Goal: Task Accomplishment & Management: Manage account settings

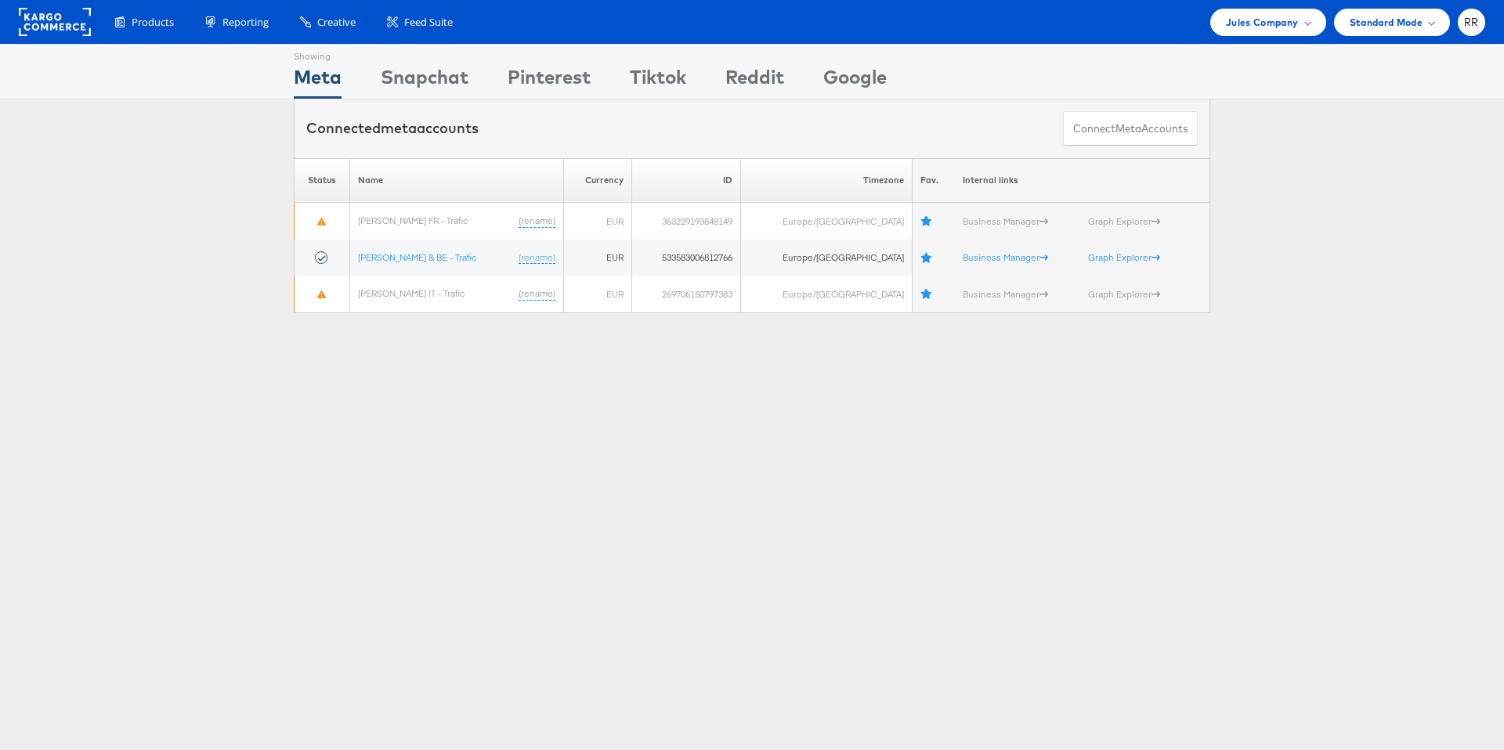
click at [78, 23] on rect at bounding box center [55, 22] width 72 height 28
click at [67, 38] on link at bounding box center [55, 32] width 72 height 14
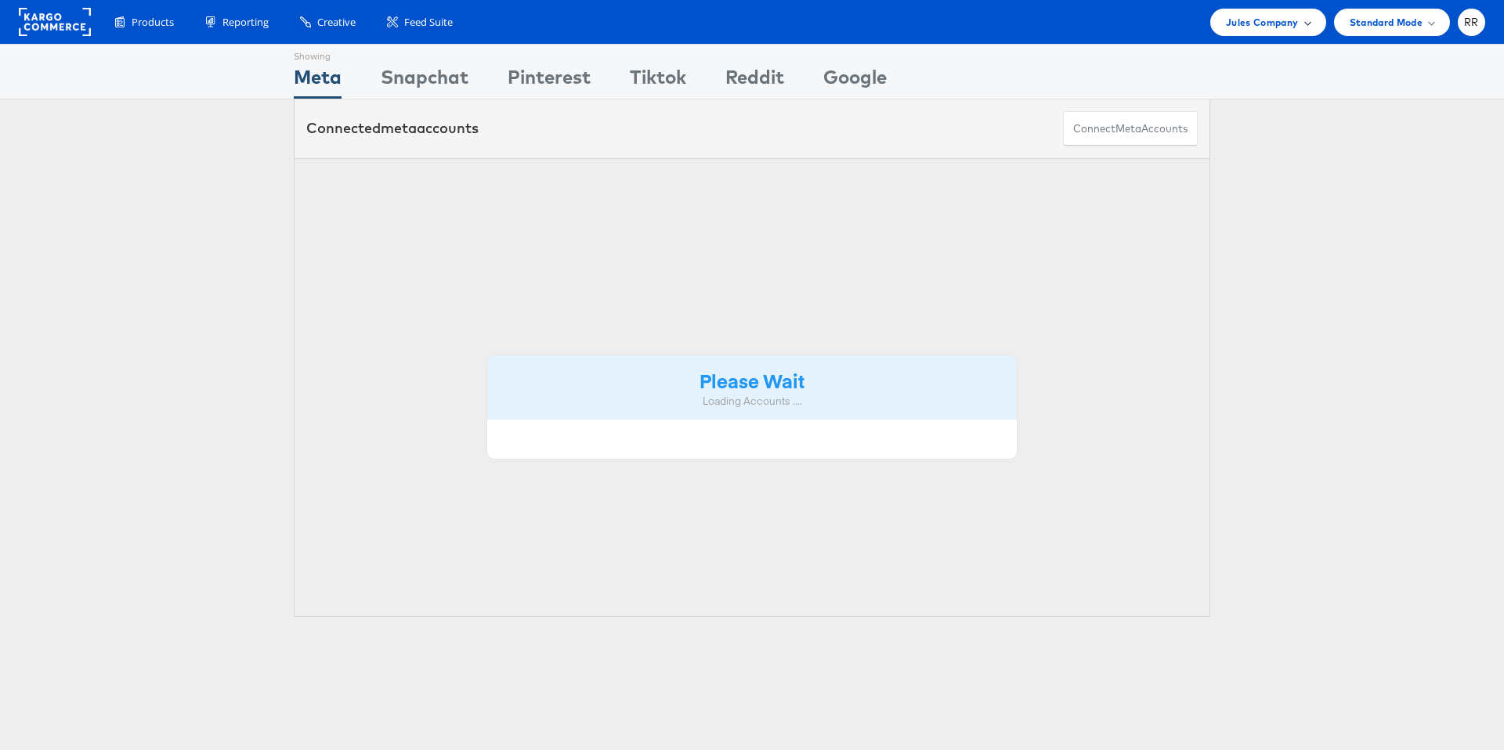
click at [1226, 30] on div "Jules Company" at bounding box center [1267, 22] width 115 height 27
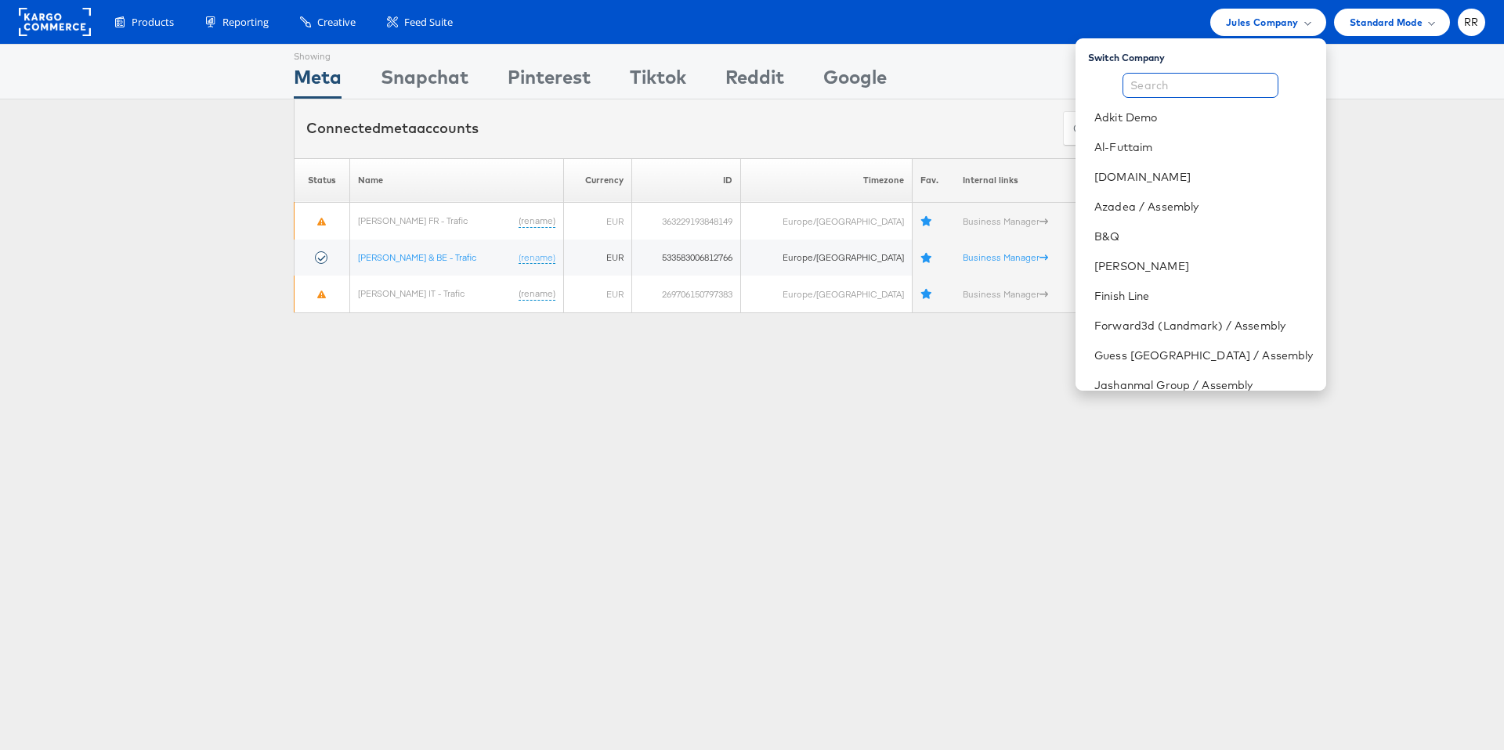
click at [1221, 91] on input "text" at bounding box center [1201, 85] width 156 height 25
type input "o"
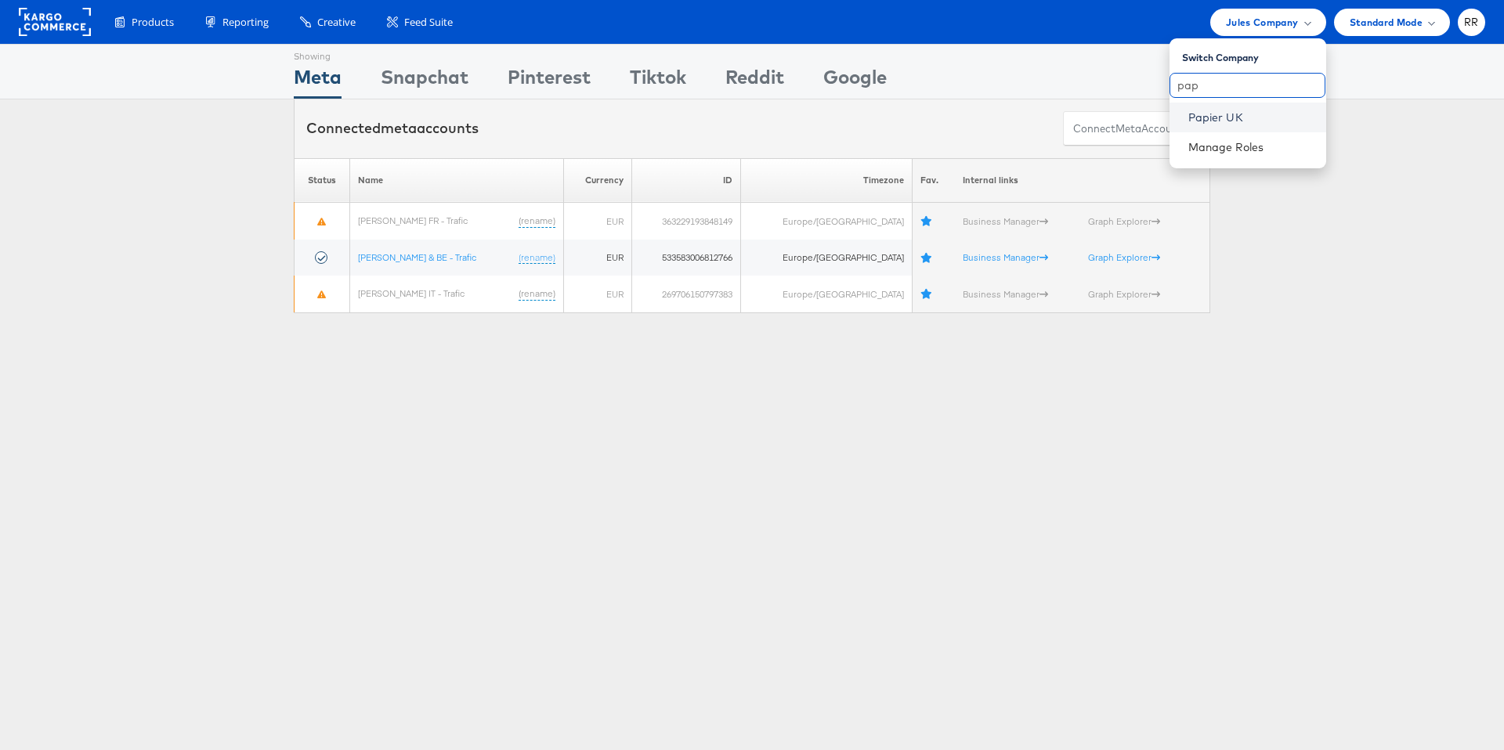
type input "pap"
click at [1217, 118] on link "Papier UK" at bounding box center [1250, 118] width 125 height 16
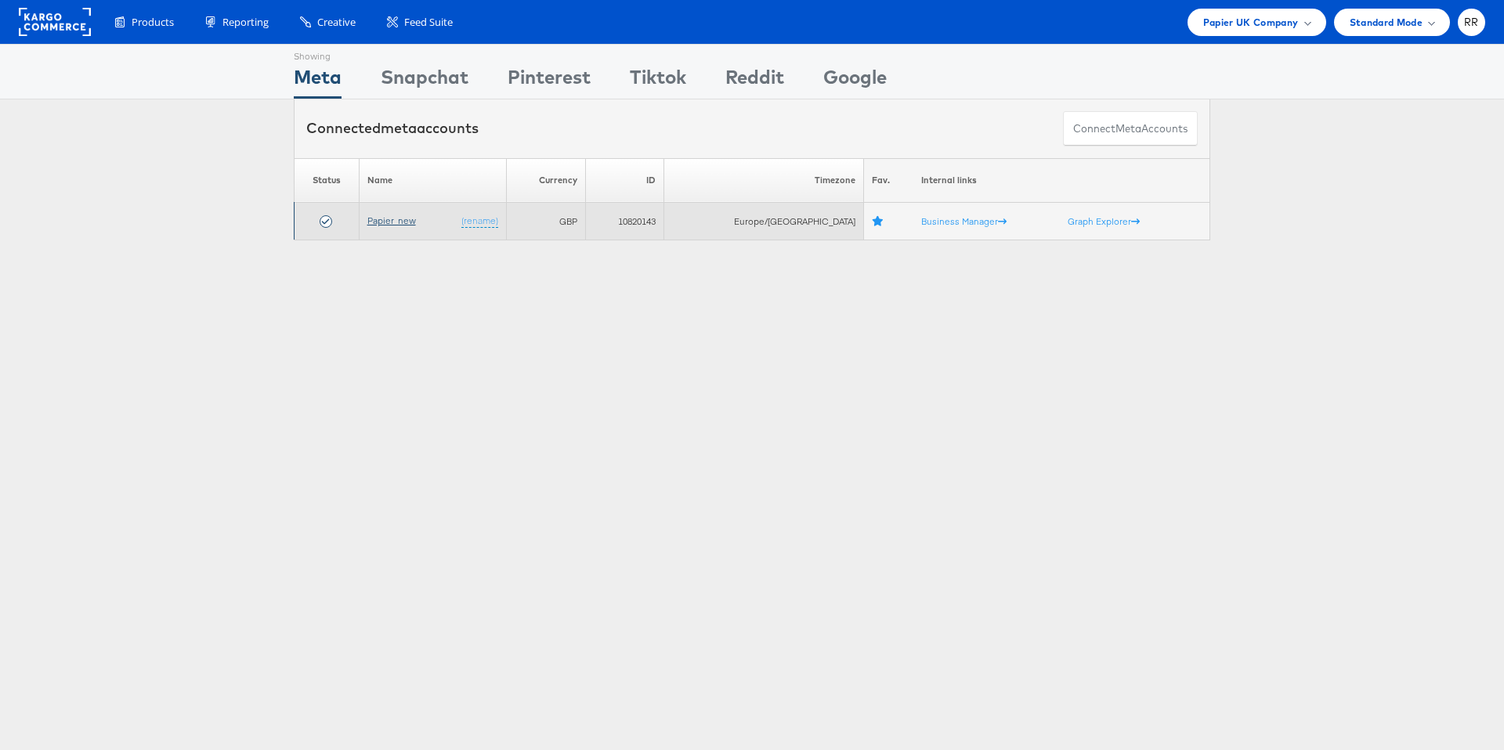
click at [403, 218] on link "Papier_new" at bounding box center [391, 221] width 49 height 12
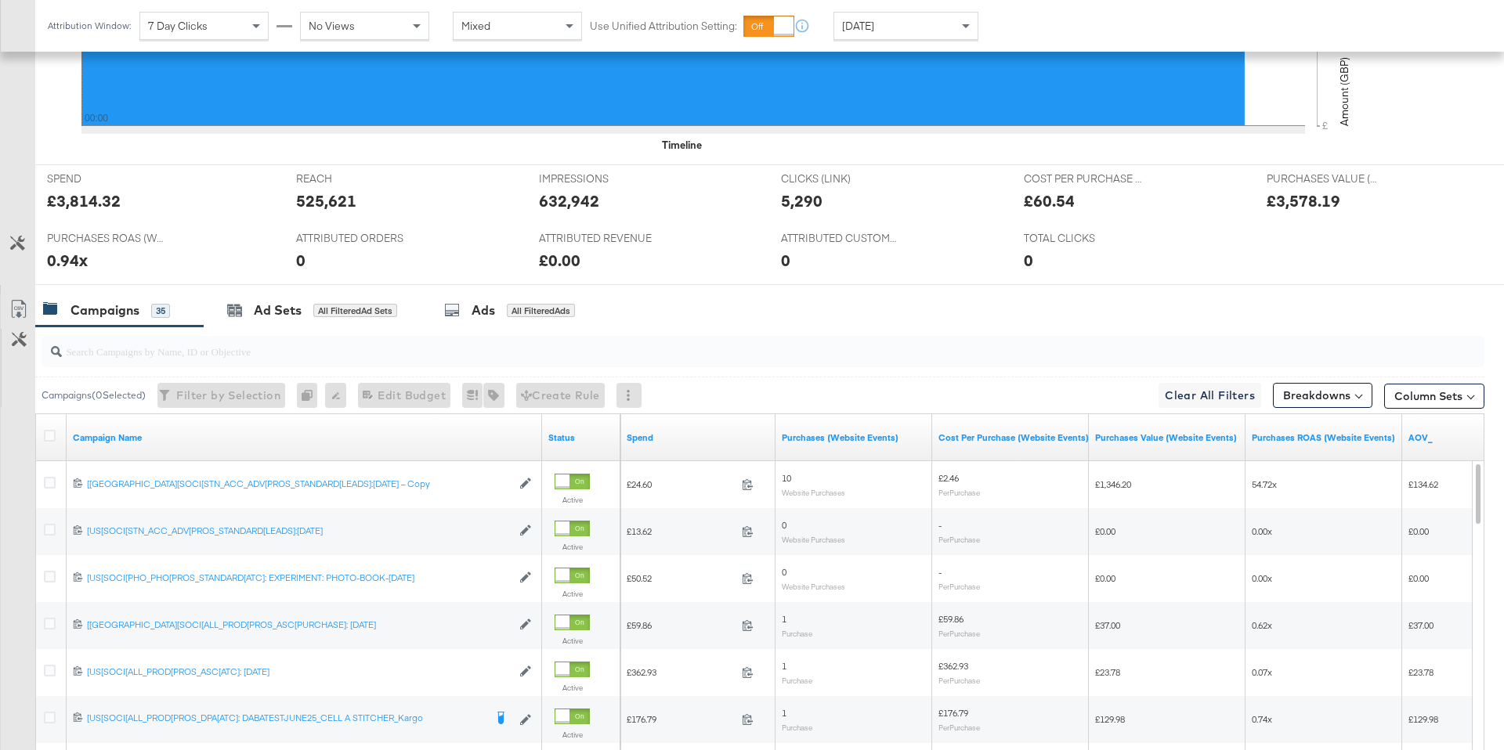
scroll to position [557, 0]
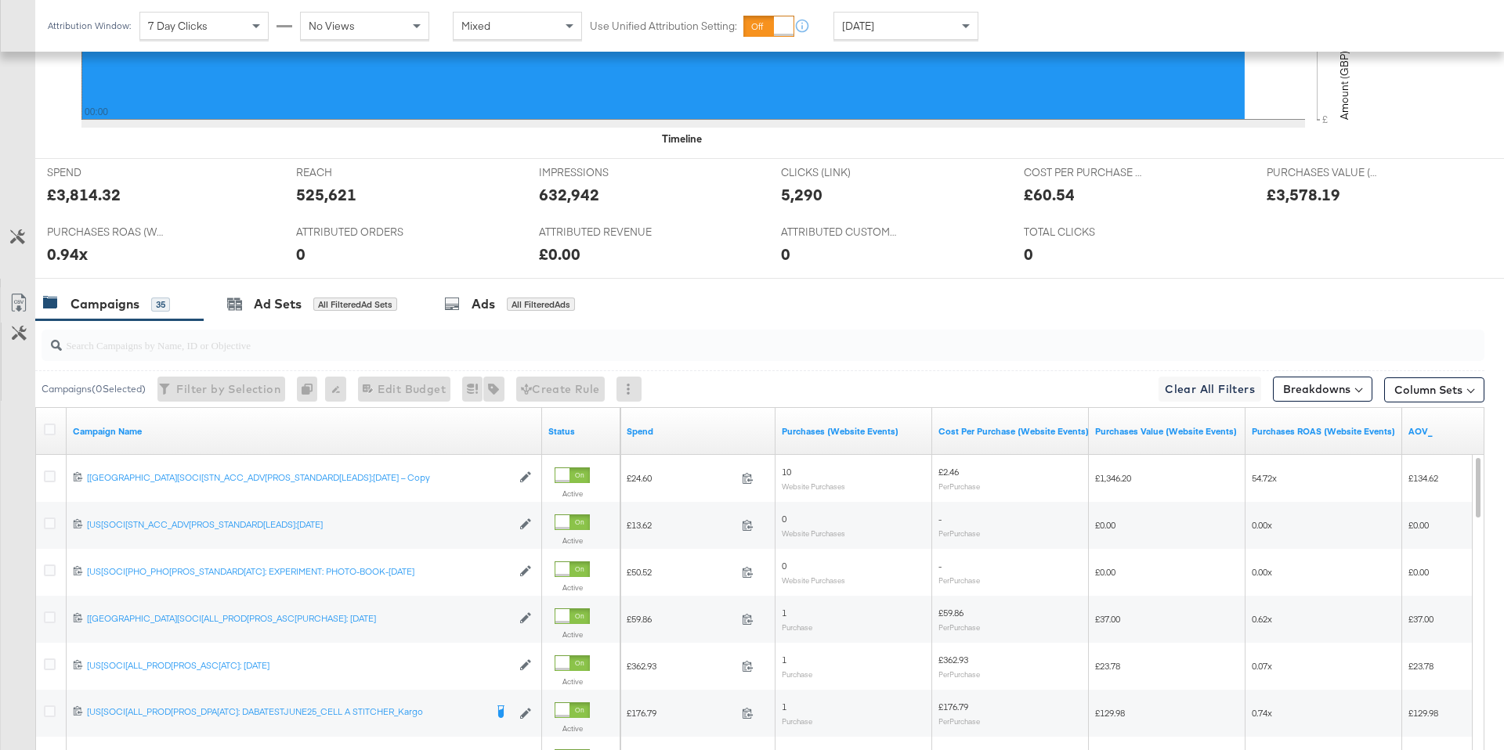
click at [295, 329] on input "search" at bounding box center [707, 339] width 1290 height 31
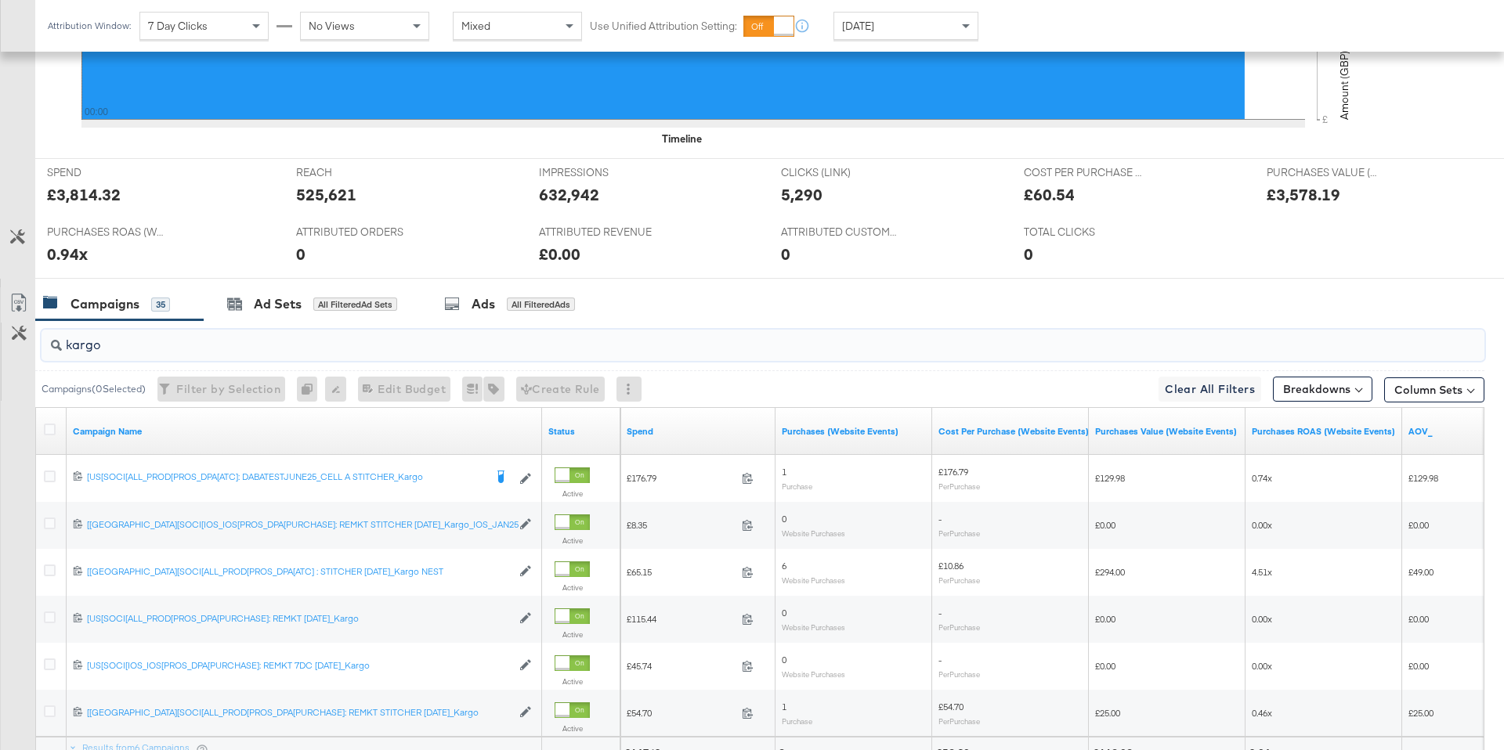
type input "kargo"
drag, startPoint x: 144, startPoint y: 352, endPoint x: 6, endPoint y: 339, distance: 138.4
click at [6, 339] on div "kargo Campaigns ( 0 Selected) Filter by Selection Filter 0 campaigns 0 Rename 0…" at bounding box center [742, 575] width 1485 height 510
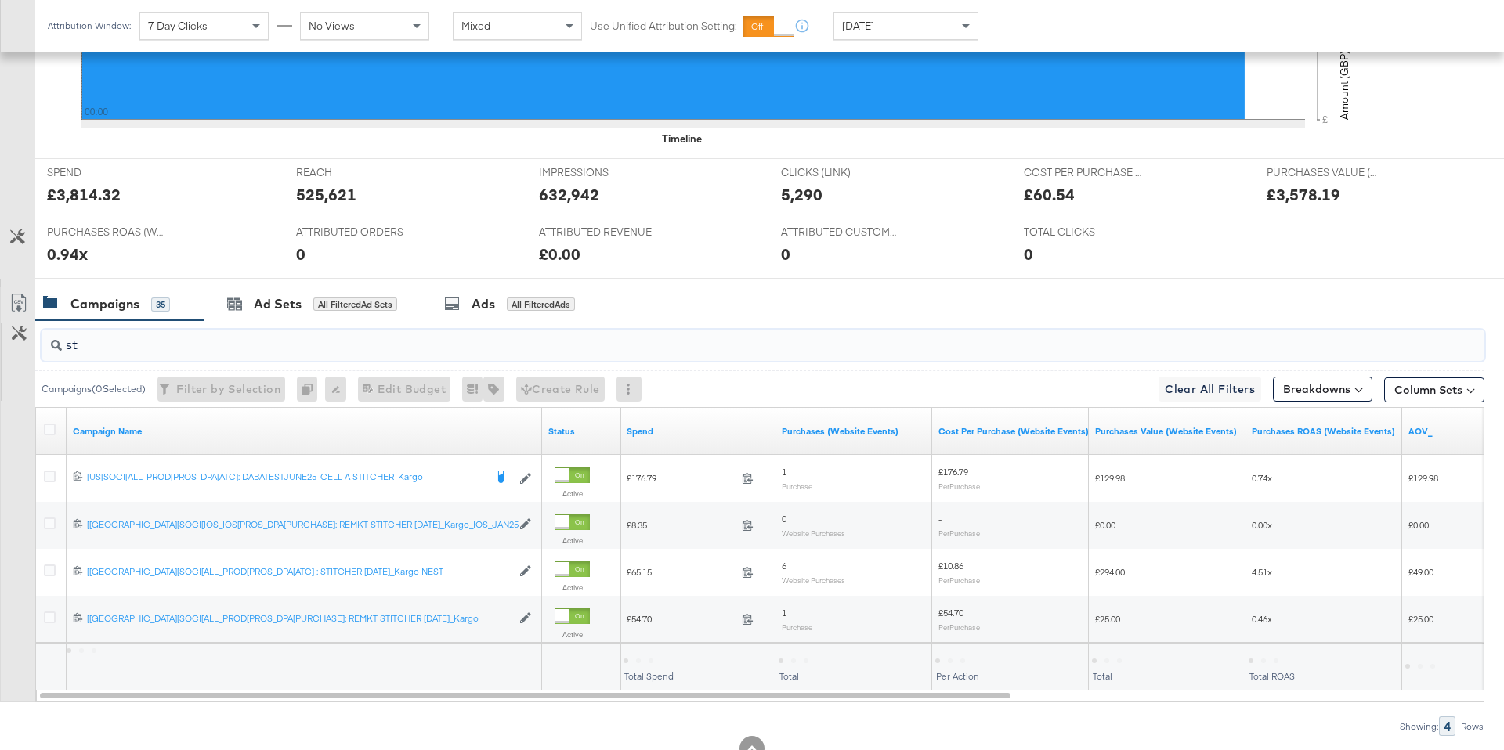
type input "s"
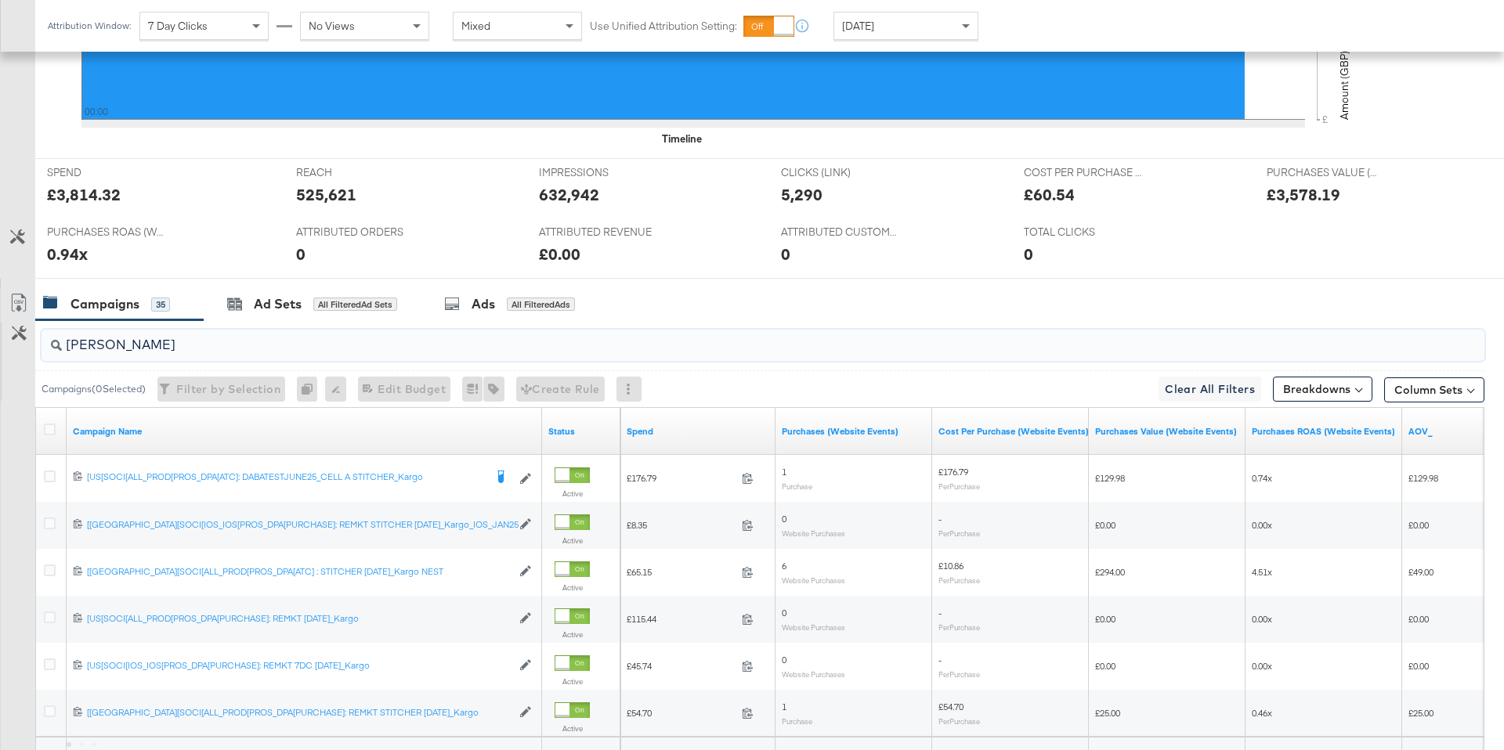
type input "kargo"
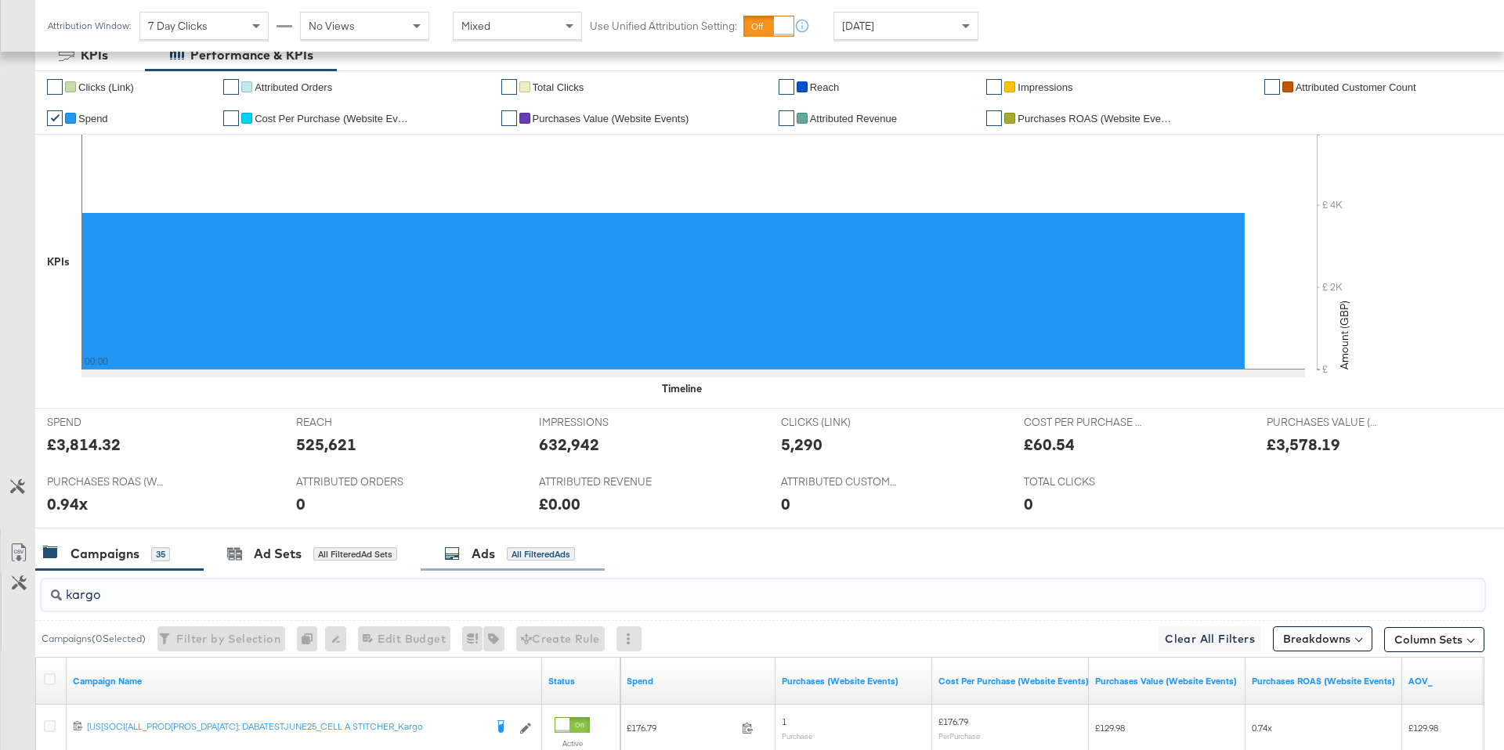
scroll to position [0, 0]
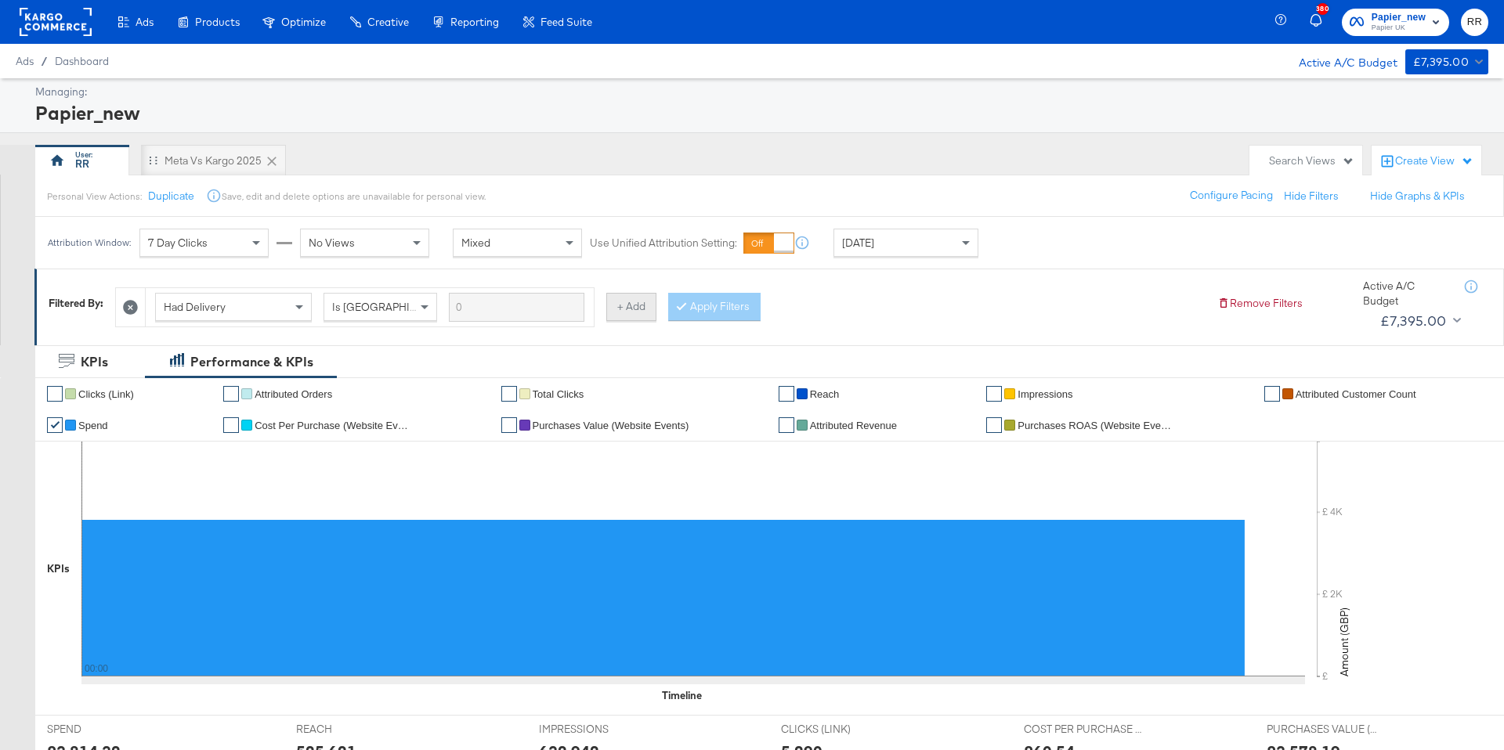
click at [632, 311] on button "+ Add" at bounding box center [631, 307] width 50 height 28
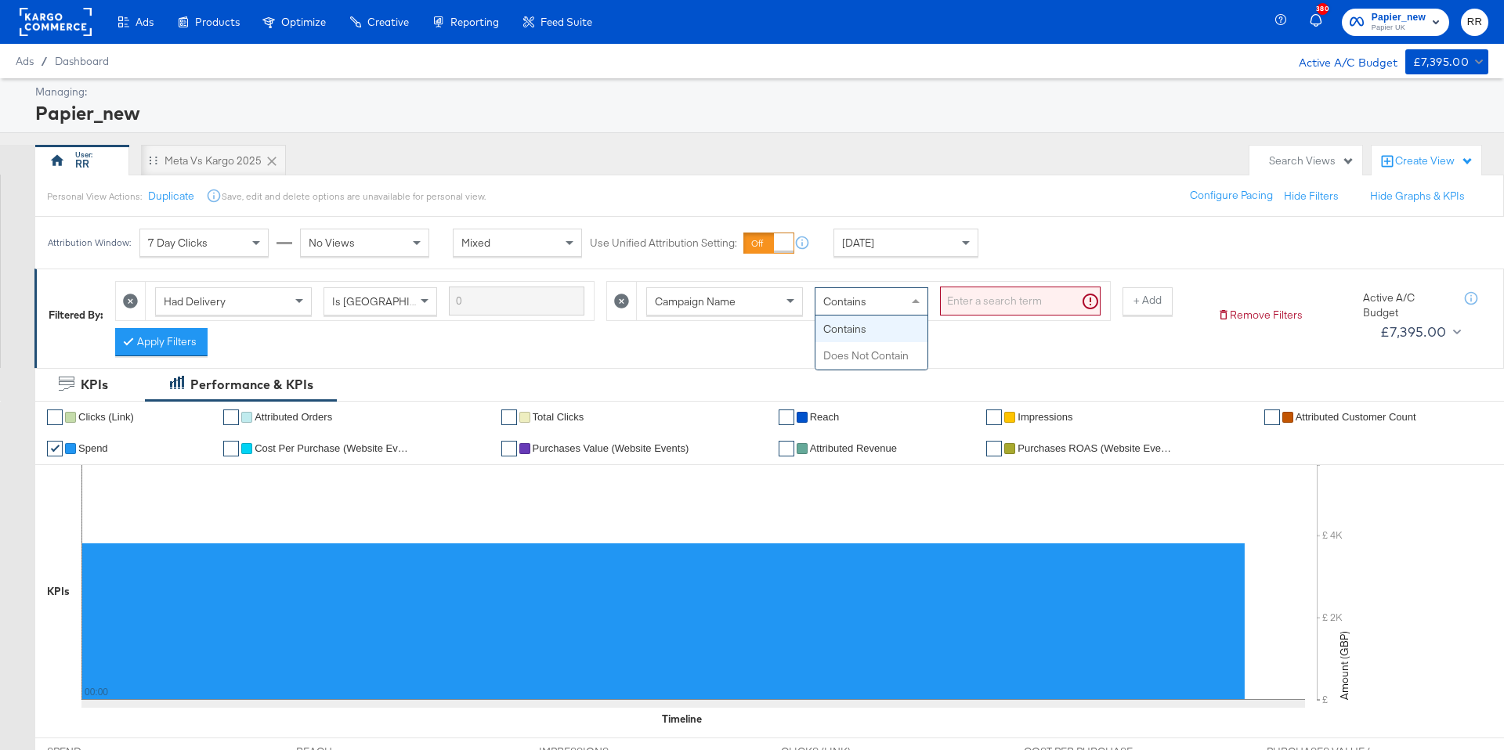
click at [863, 309] on div "Contains" at bounding box center [872, 301] width 112 height 27
click at [950, 298] on input "search" at bounding box center [1020, 301] width 161 height 29
type input "s"
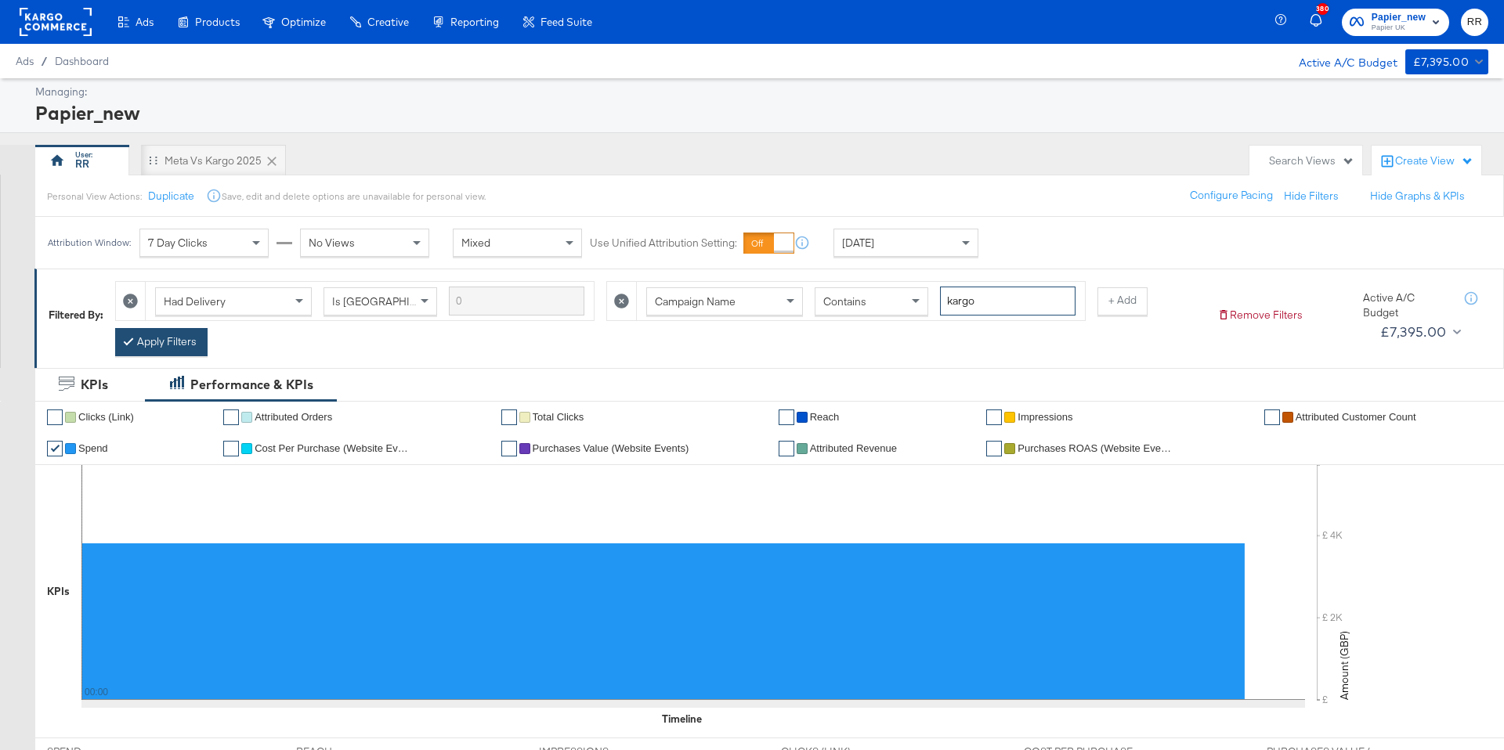
type input "kargo"
click at [158, 349] on button "Apply Filters" at bounding box center [161, 342] width 92 height 28
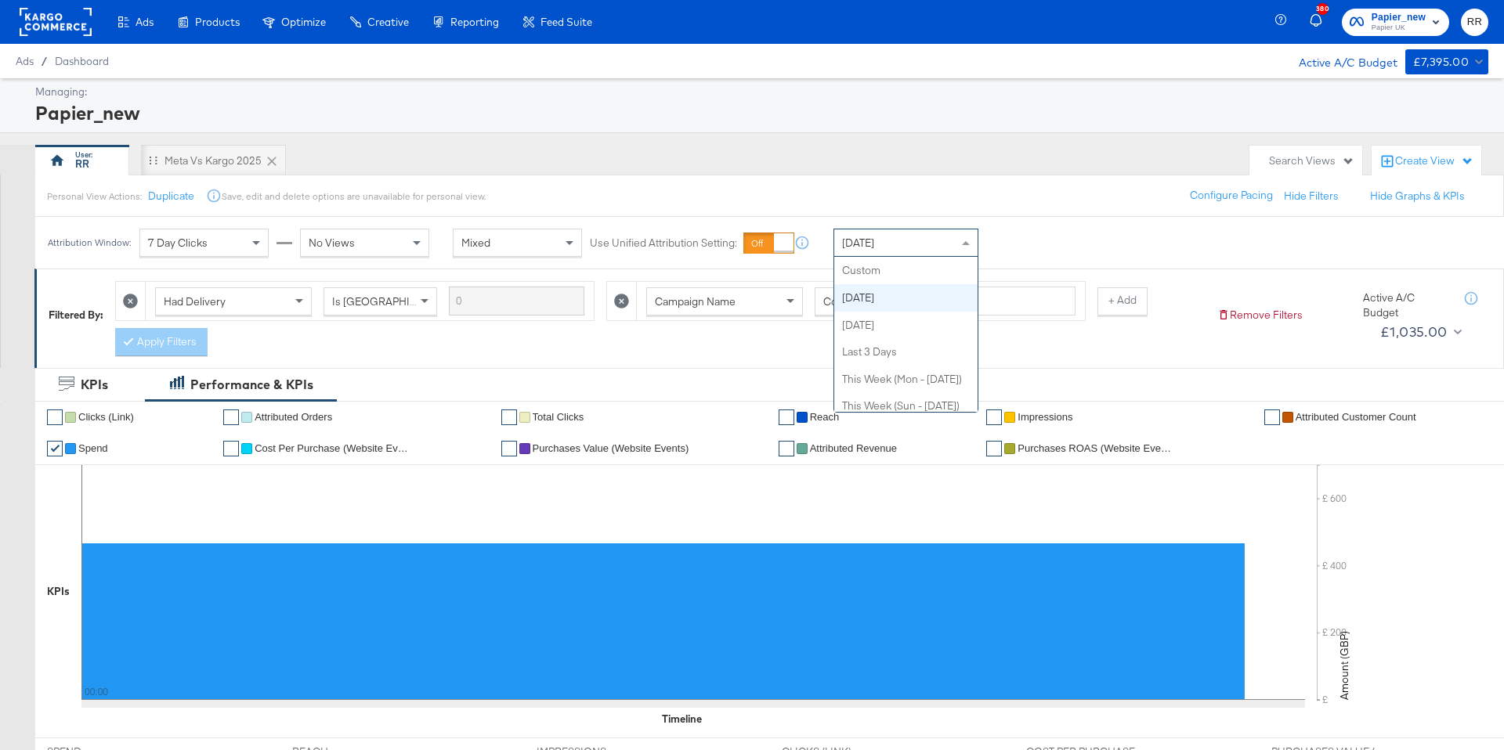
click at [834, 244] on div "[DATE]" at bounding box center [905, 243] width 143 height 27
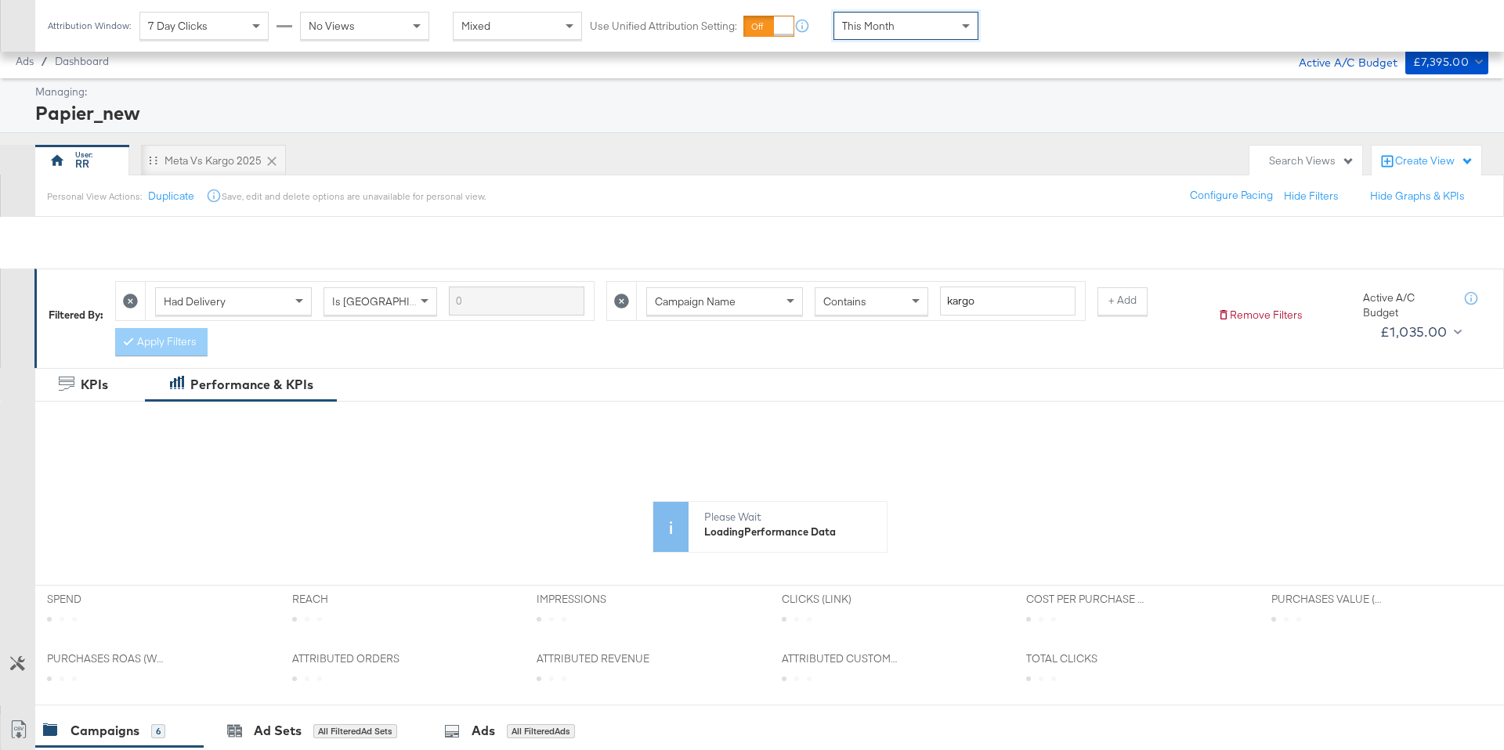
scroll to position [576, 0]
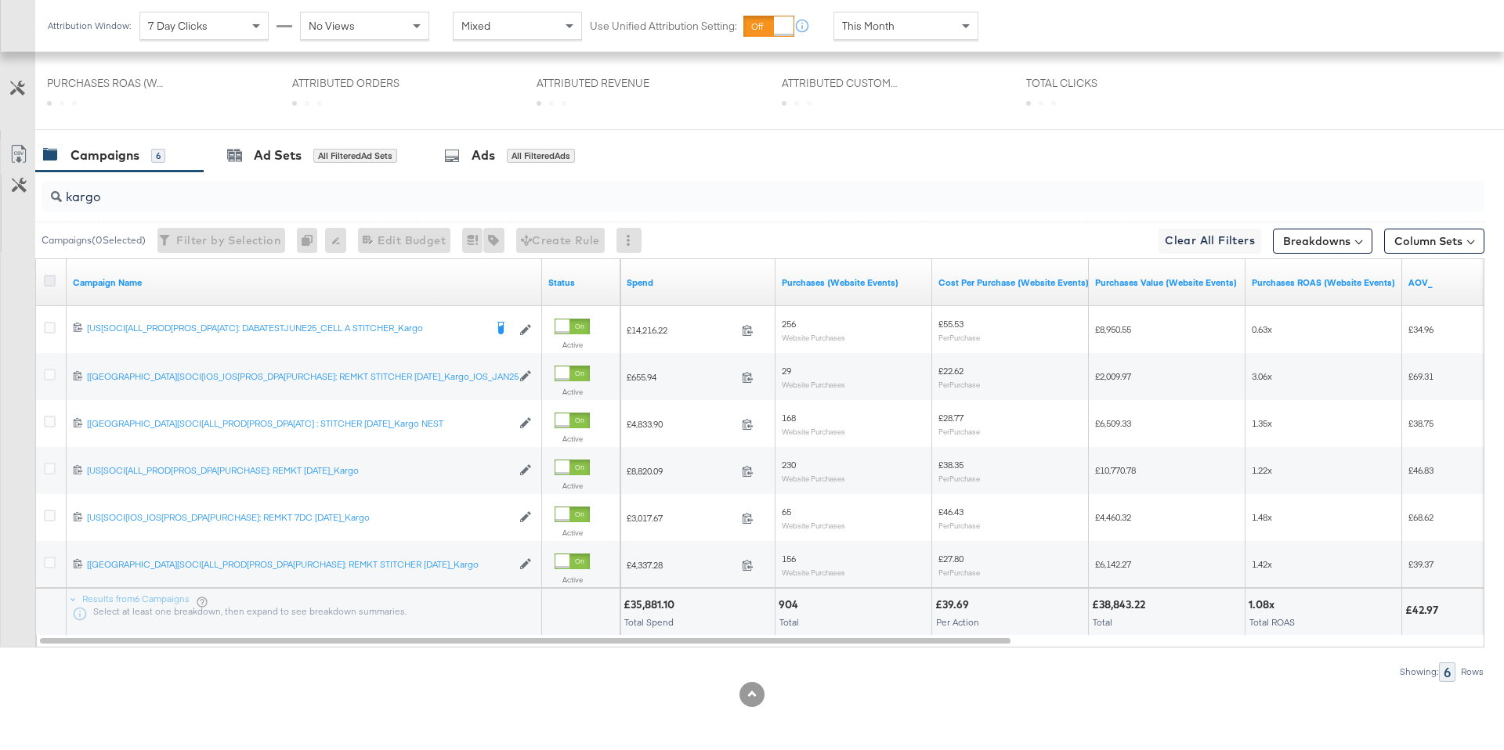
click at [52, 280] on icon at bounding box center [50, 281] width 12 height 12
click at [0, 0] on input "checkbox" at bounding box center [0, 0] width 0 height 0
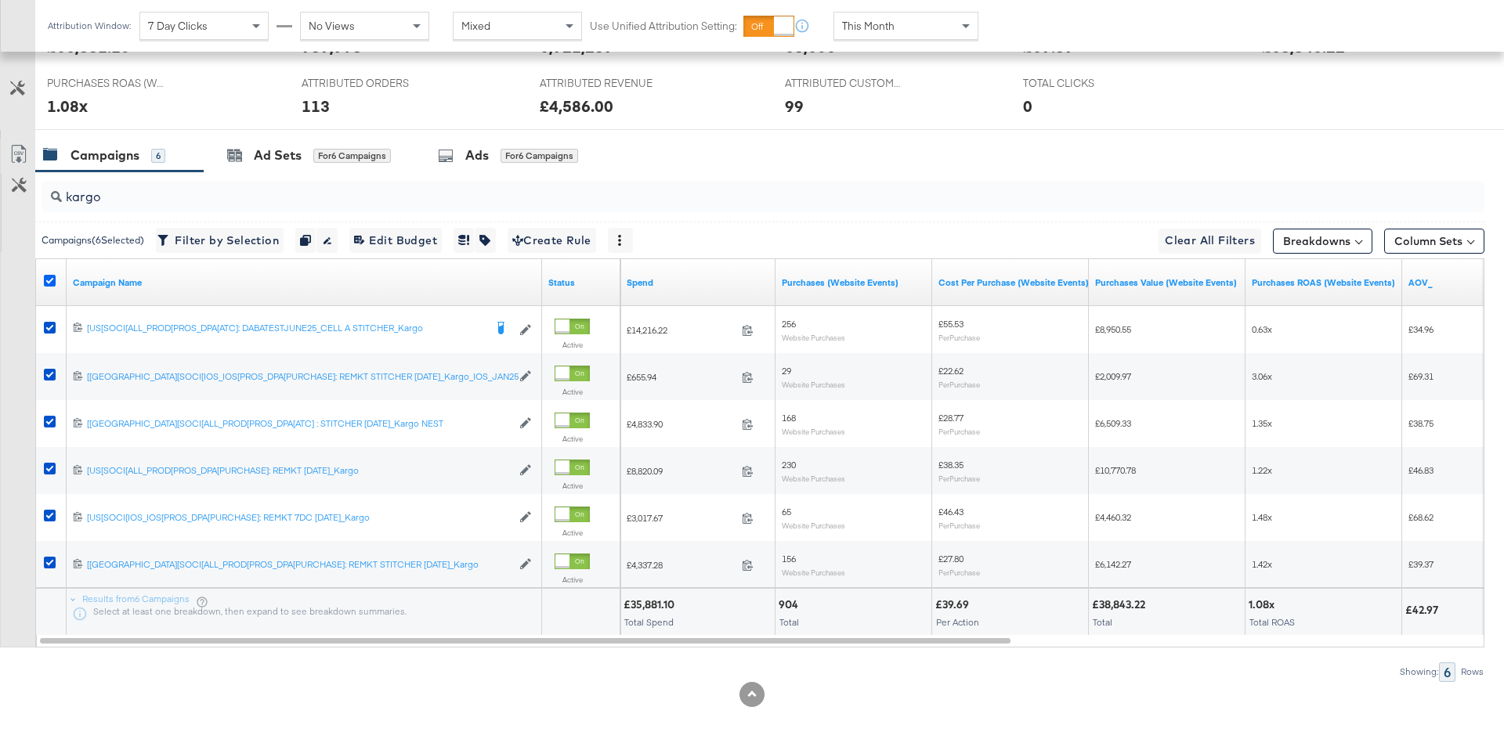
click at [52, 280] on icon at bounding box center [50, 281] width 12 height 12
click at [0, 0] on input "checkbox" at bounding box center [0, 0] width 0 height 0
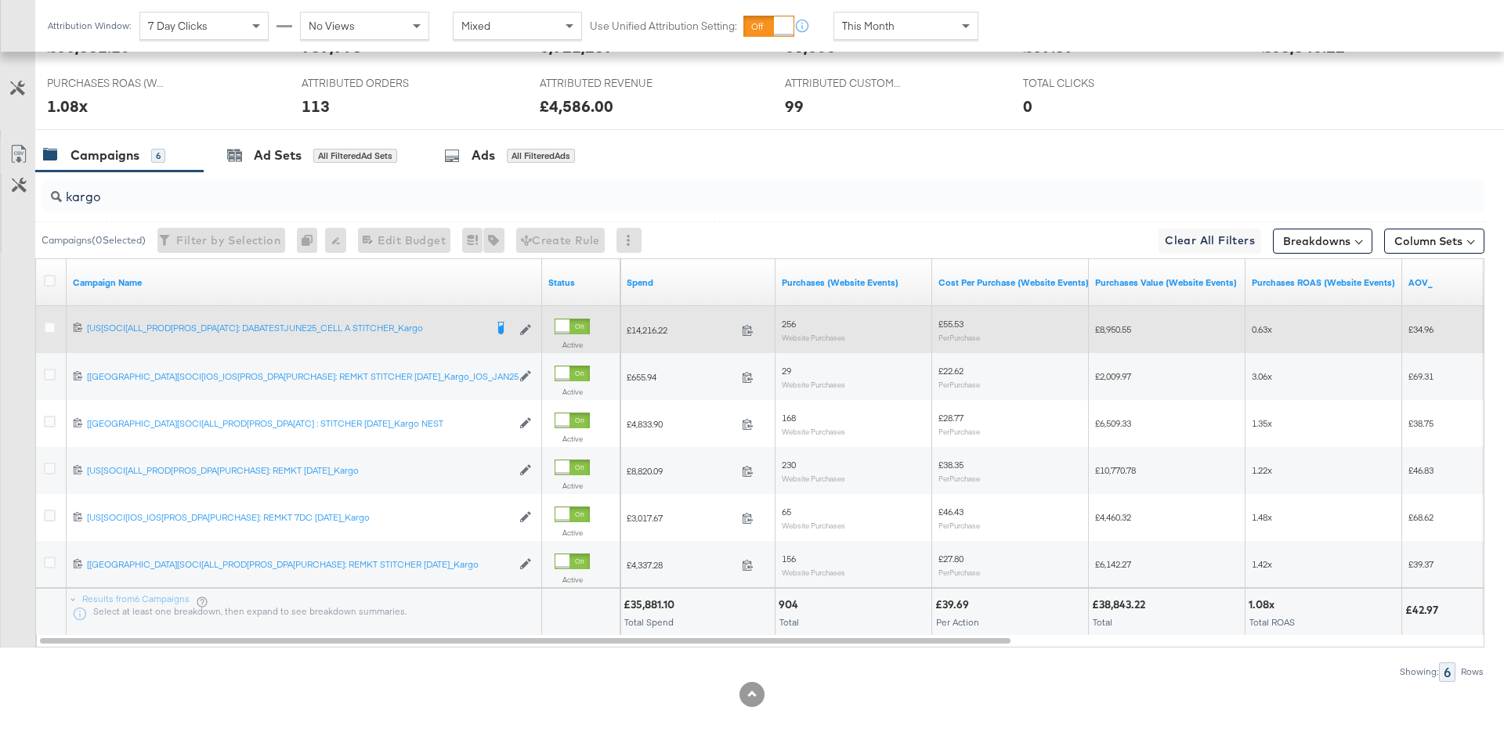
scroll to position [686, 0]
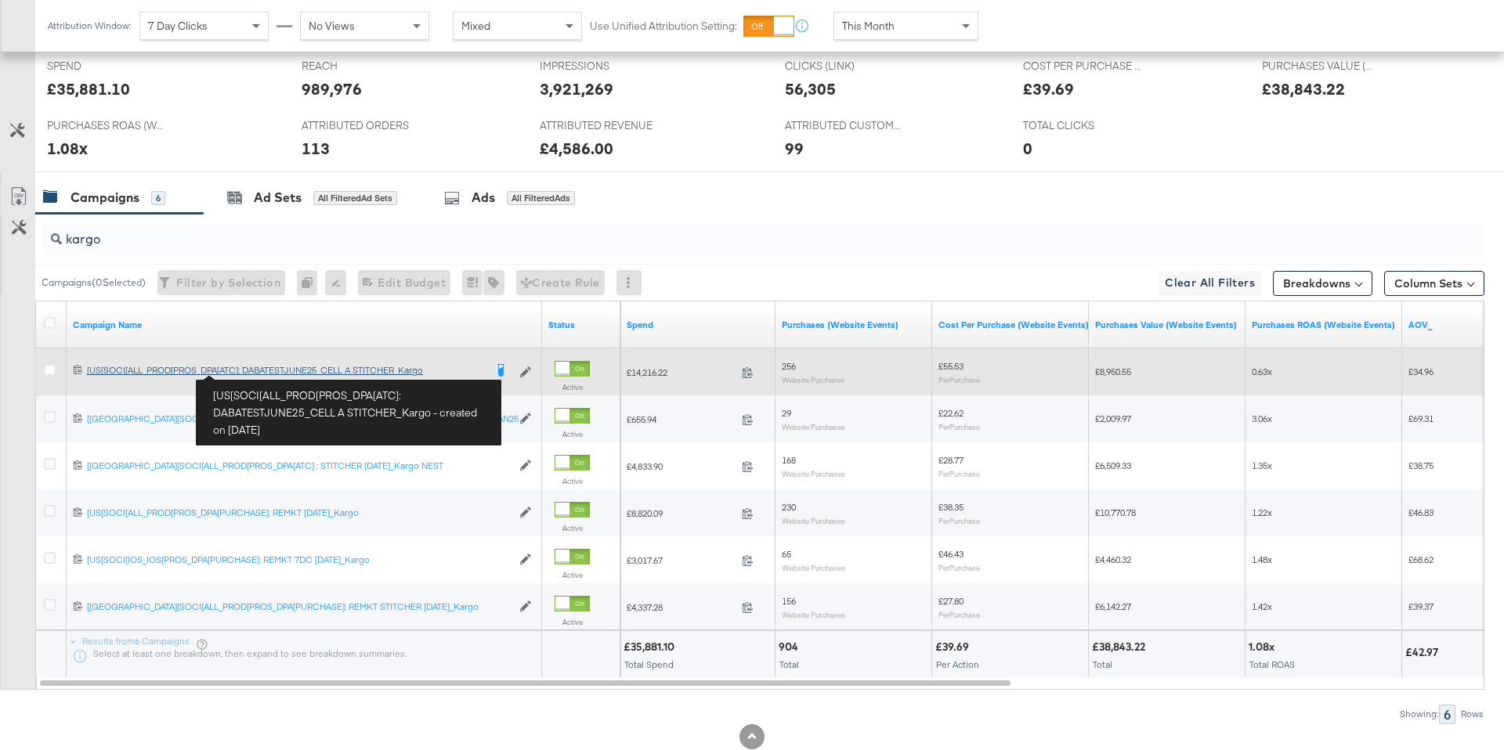
click at [255, 373] on div "[US[SOCI[ALL_PROD[PROS_DPA[ATC]: DABATESTJUNE25_CELL A STITCHER_Kargo [US[SOCI[…" at bounding box center [285, 370] width 397 height 13
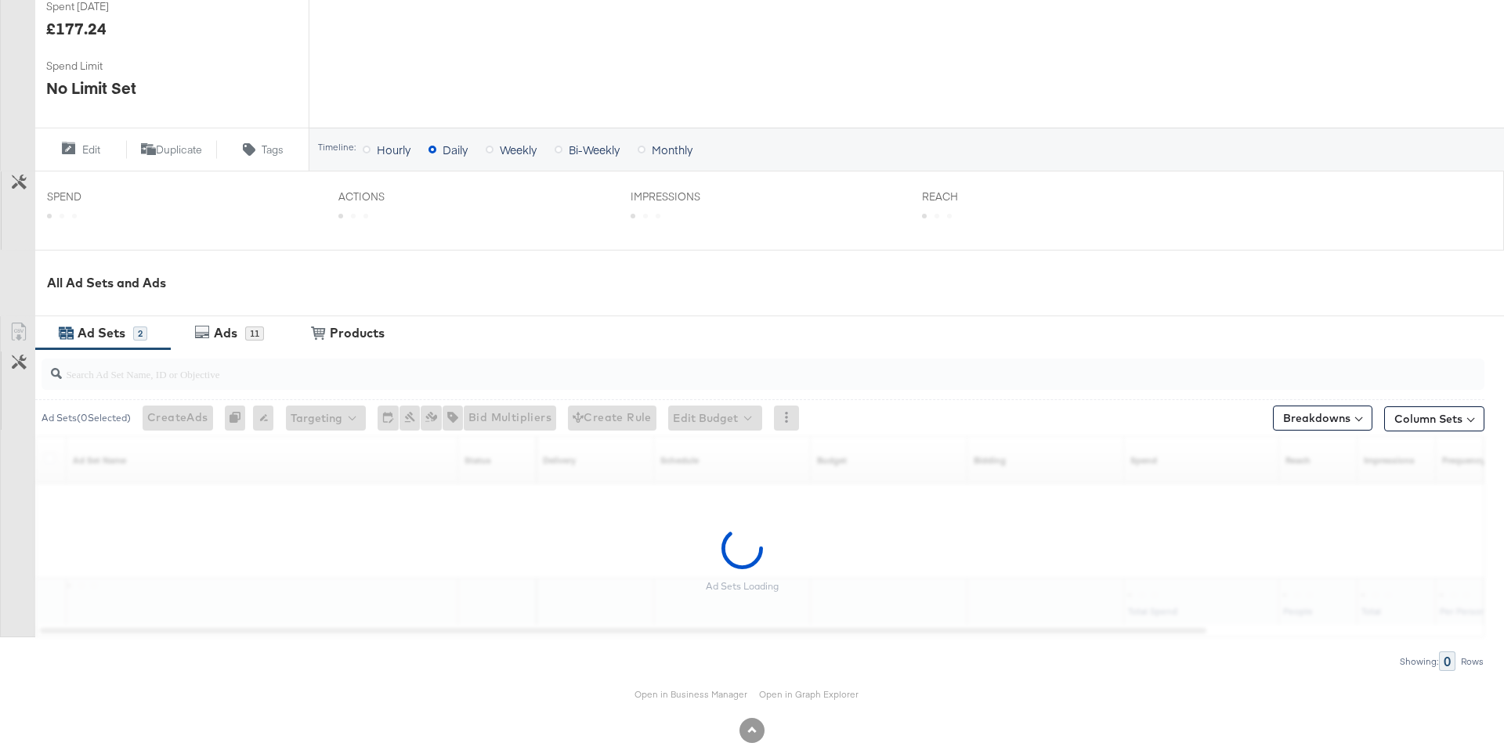
scroll to position [493, 0]
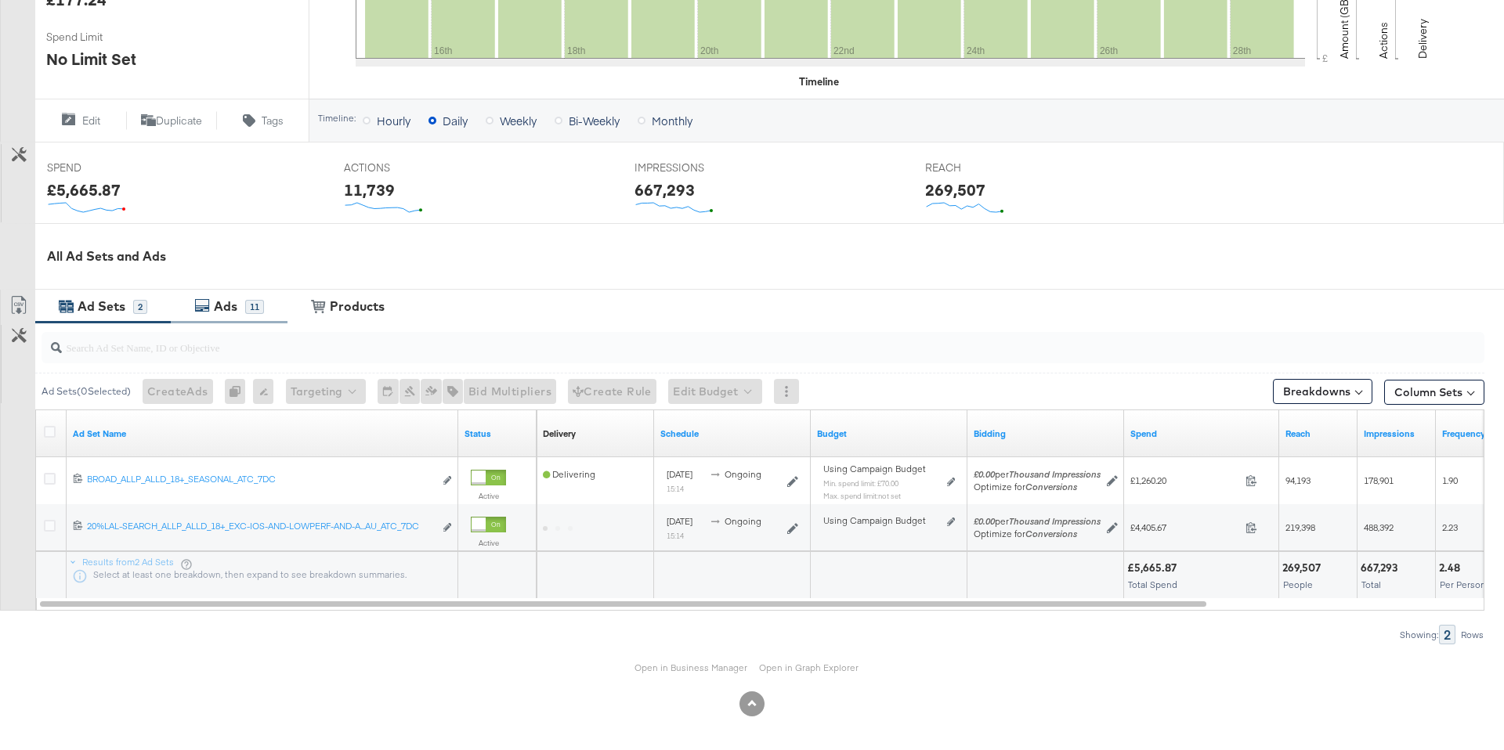
click at [230, 311] on div "Ads" at bounding box center [226, 307] width 24 height 18
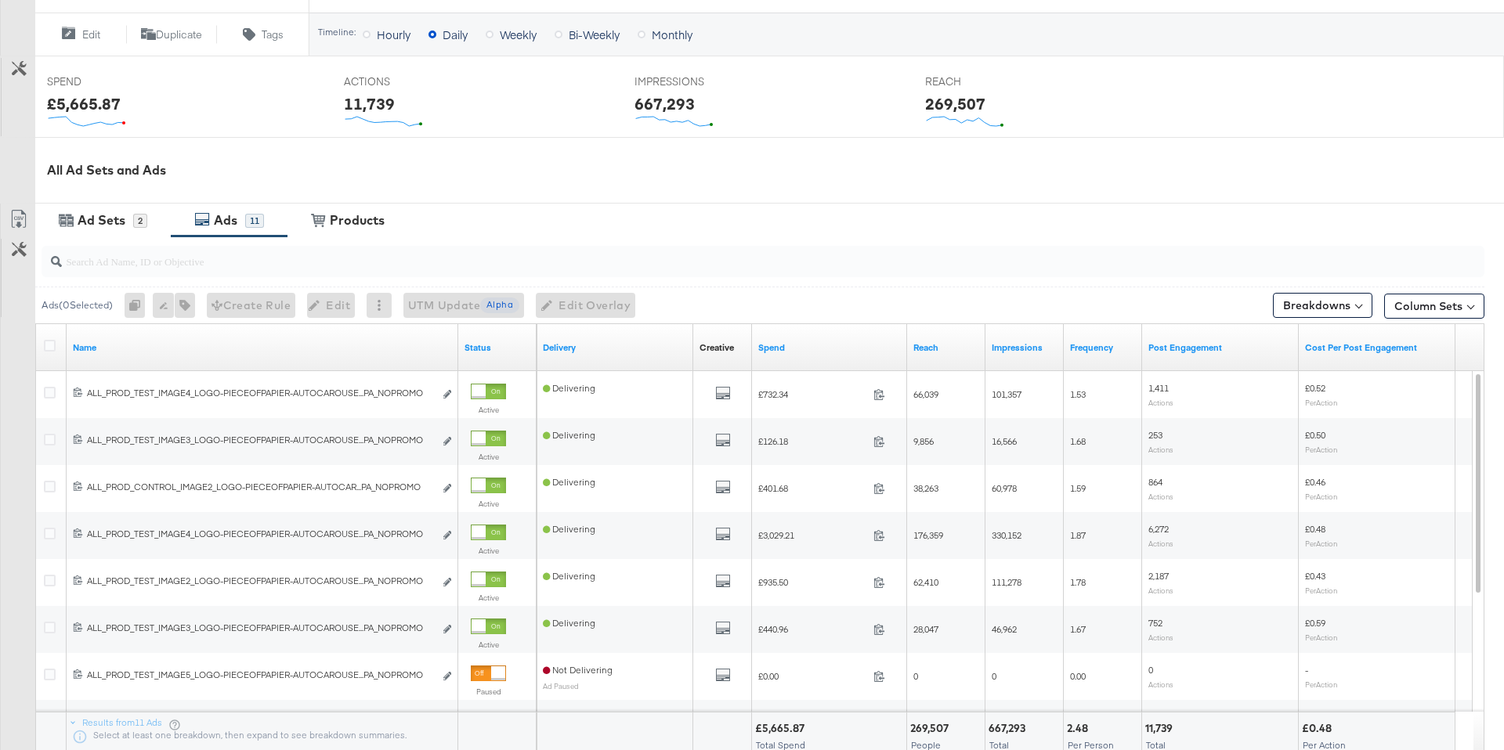
scroll to position [653, 0]
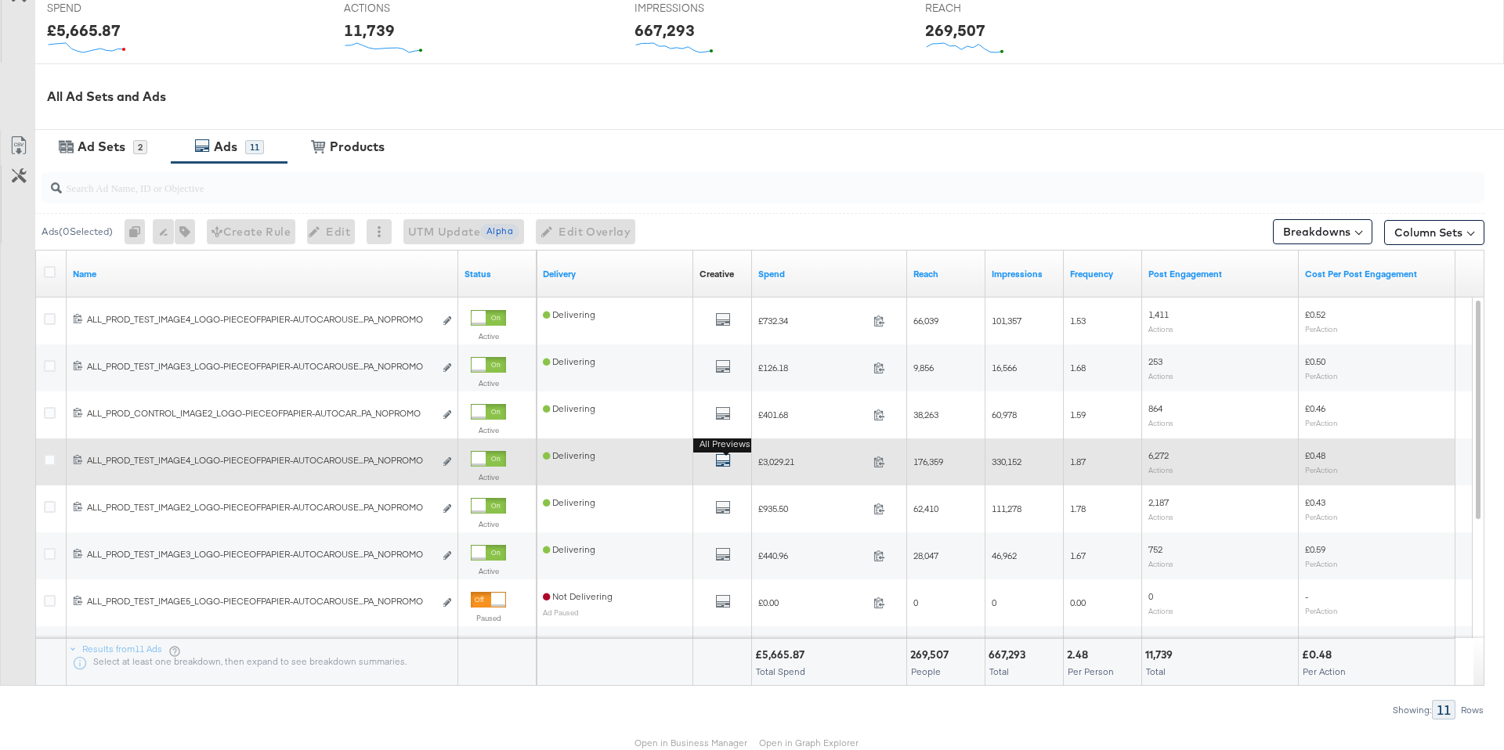
click at [718, 456] on icon "default" at bounding box center [723, 461] width 16 height 16
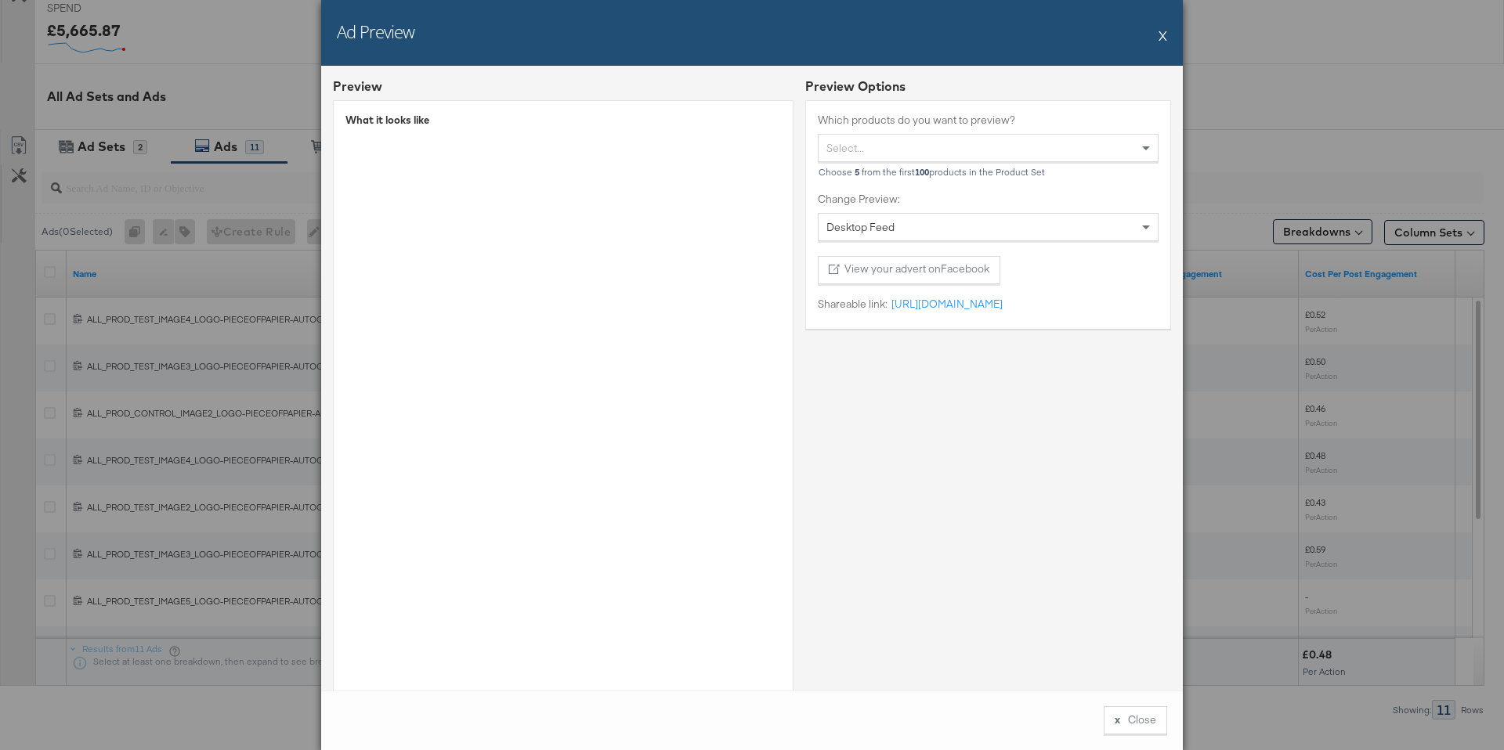
click at [1166, 38] on button "X" at bounding box center [1163, 35] width 9 height 31
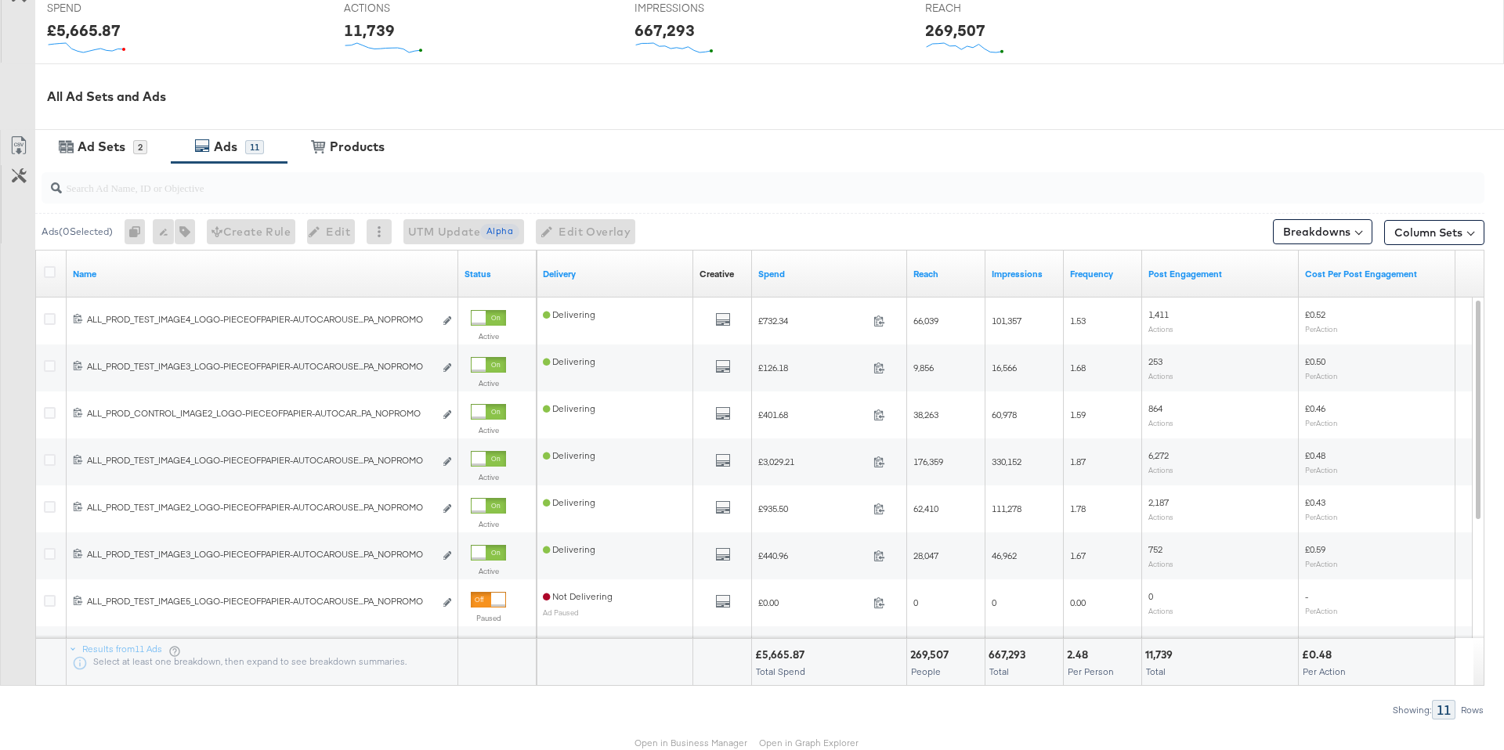
scroll to position [652, 0]
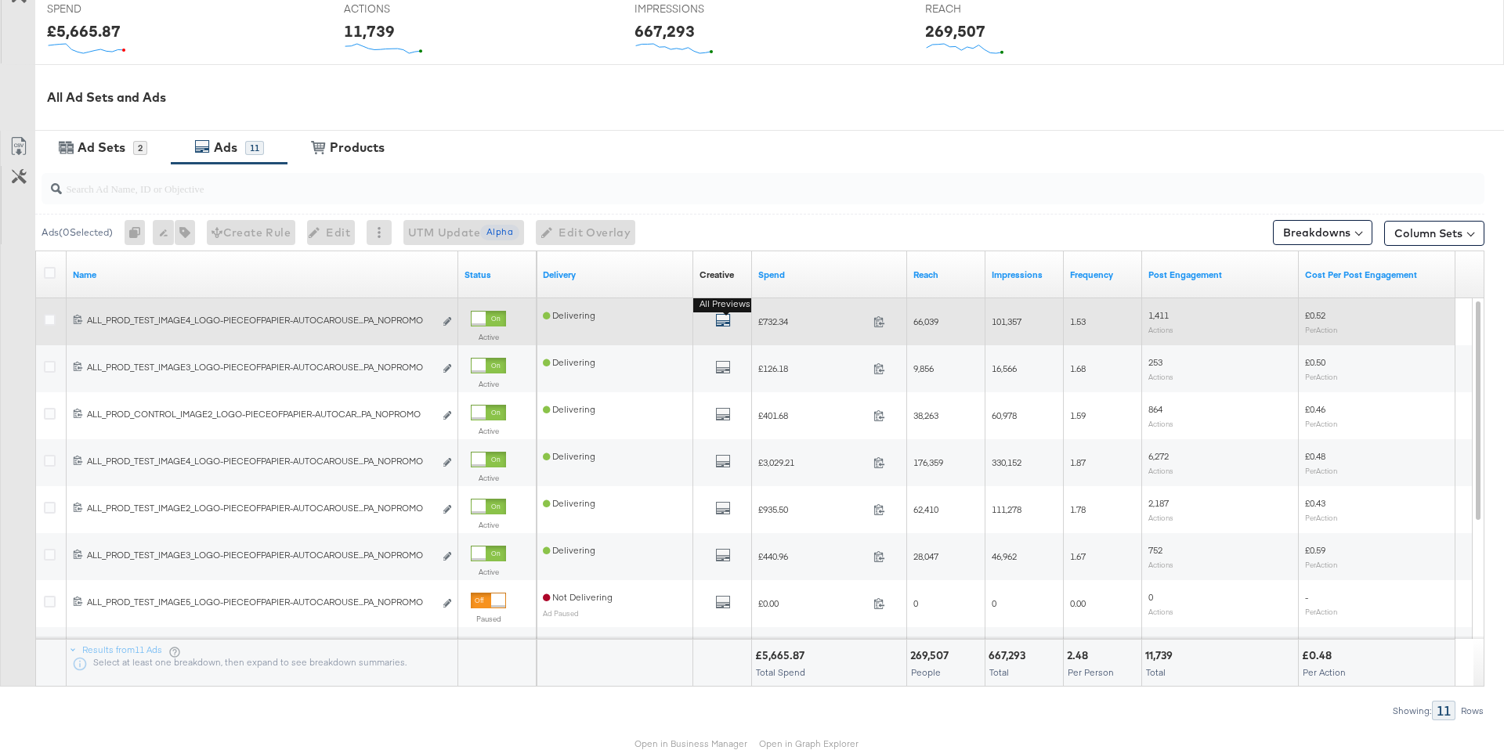
click at [719, 318] on icon "default" at bounding box center [723, 321] width 16 height 16
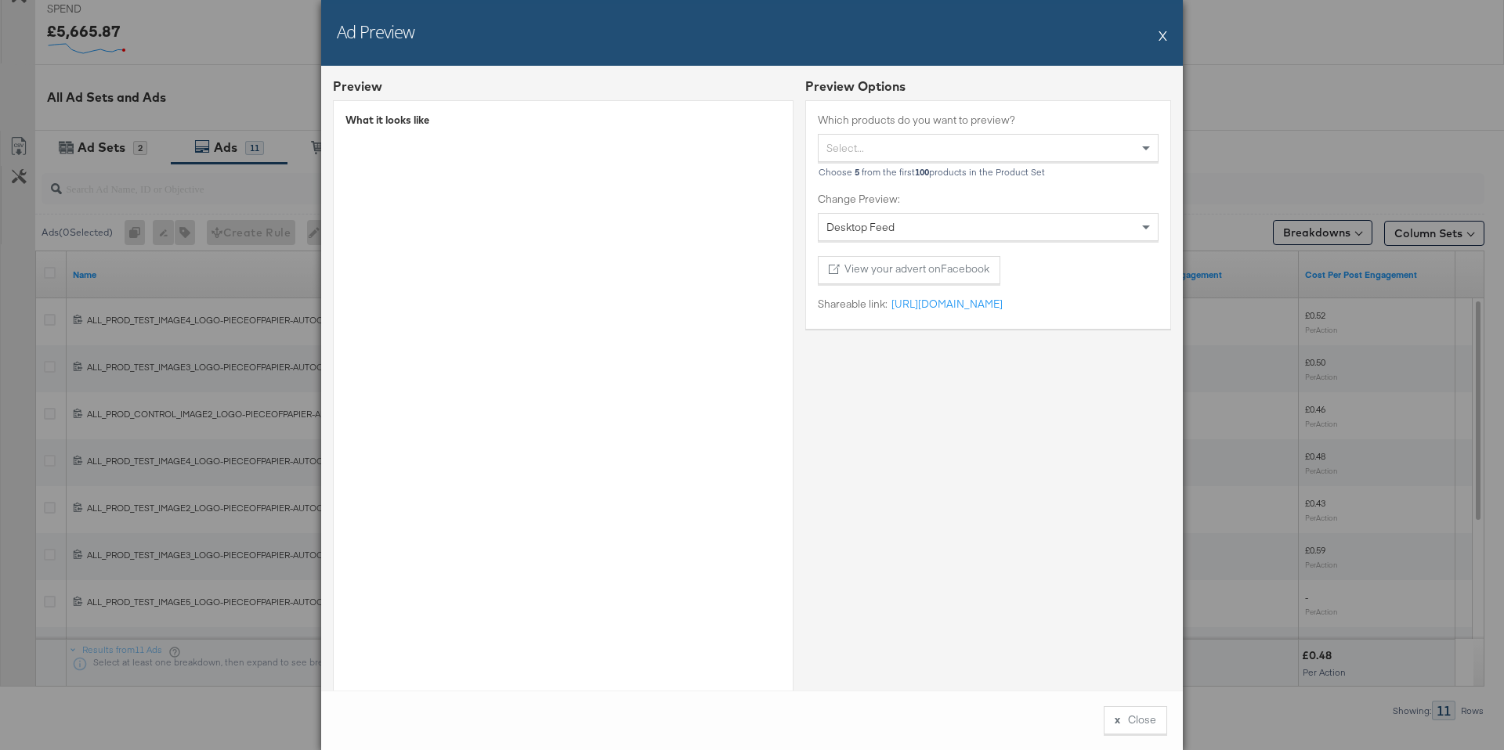
click at [1165, 37] on button "X" at bounding box center [1163, 35] width 9 height 31
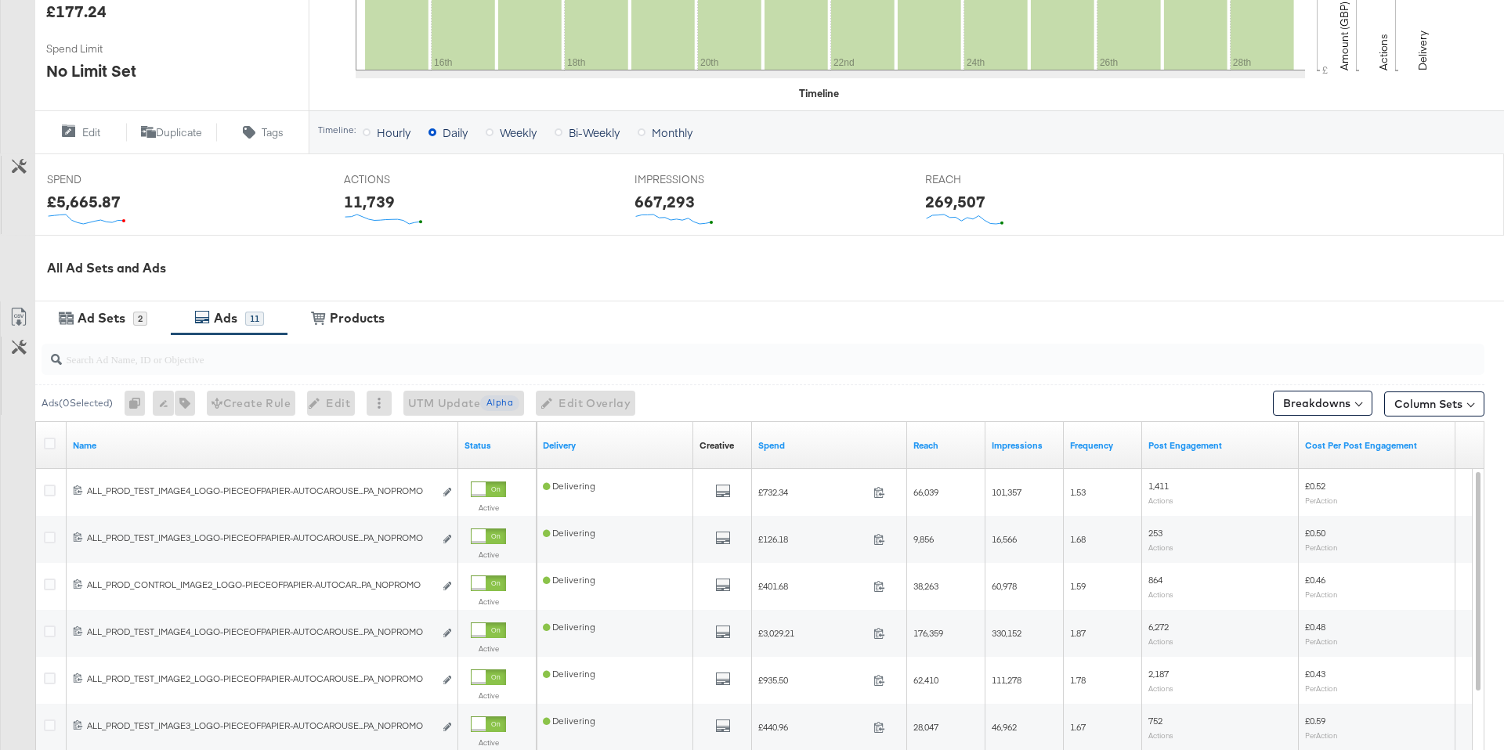
scroll to position [0, 0]
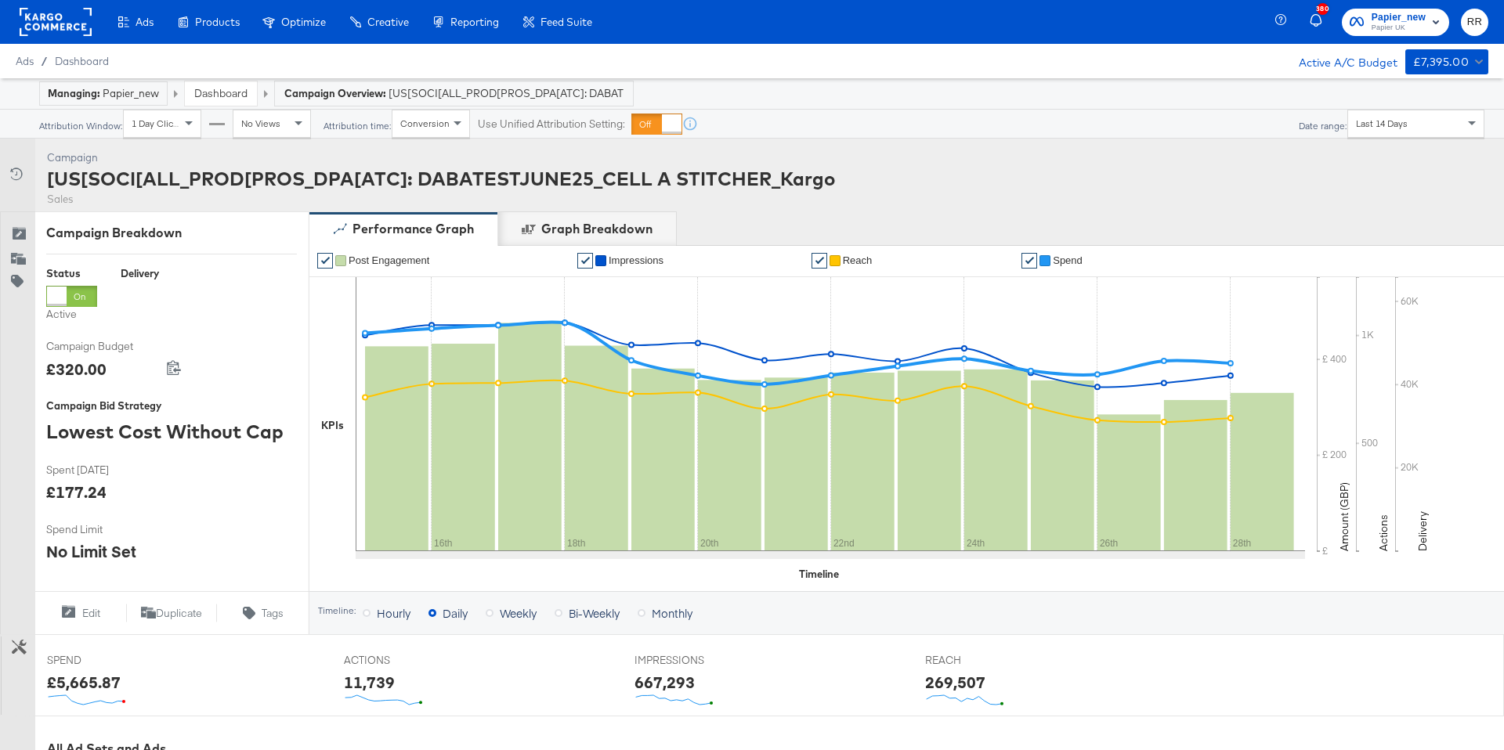
click at [212, 94] on link "Dashboard" at bounding box center [220, 93] width 53 height 14
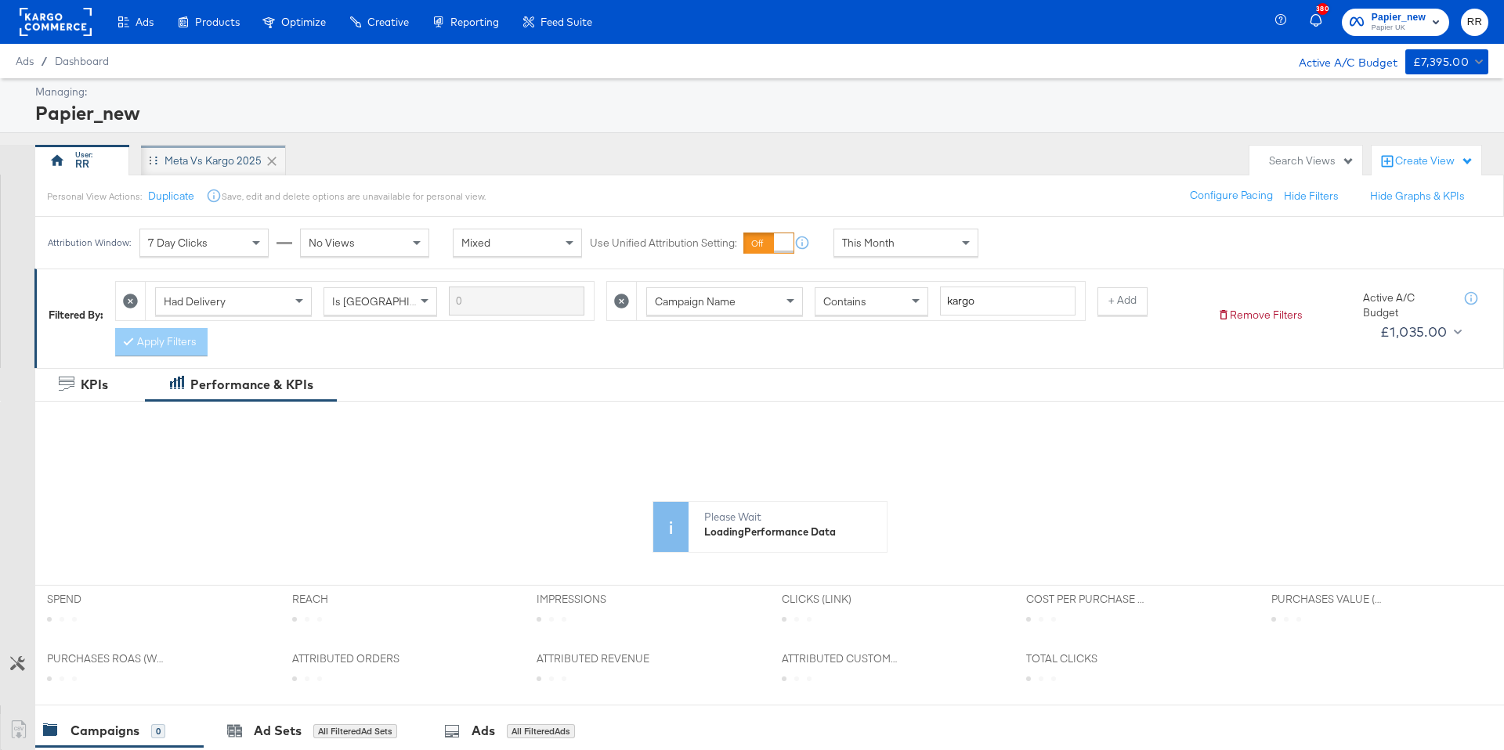
click at [227, 165] on div "Meta vs Kargo 2025" at bounding box center [213, 161] width 97 height 15
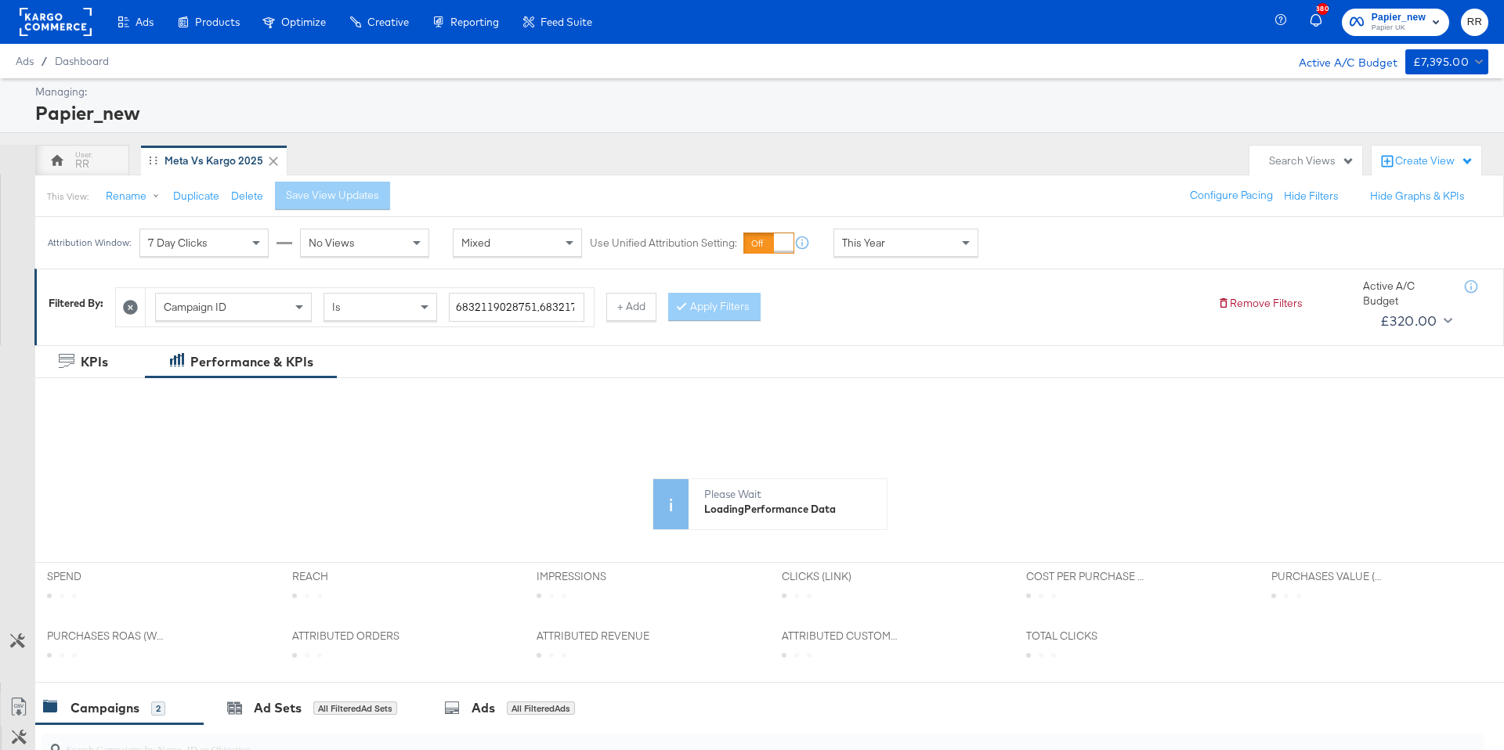
scroll to position [365, 0]
